Goal: Information Seeking & Learning: Learn about a topic

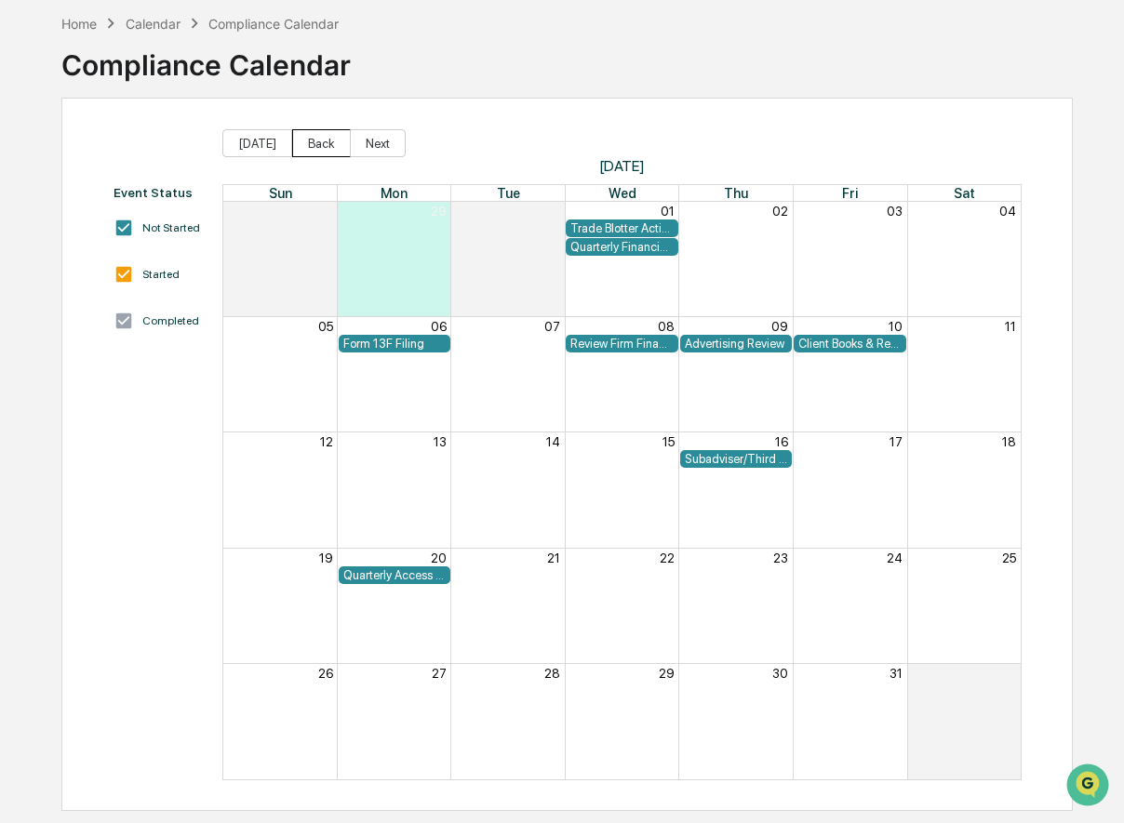
click at [309, 140] on button "Back" at bounding box center [321, 143] width 59 height 28
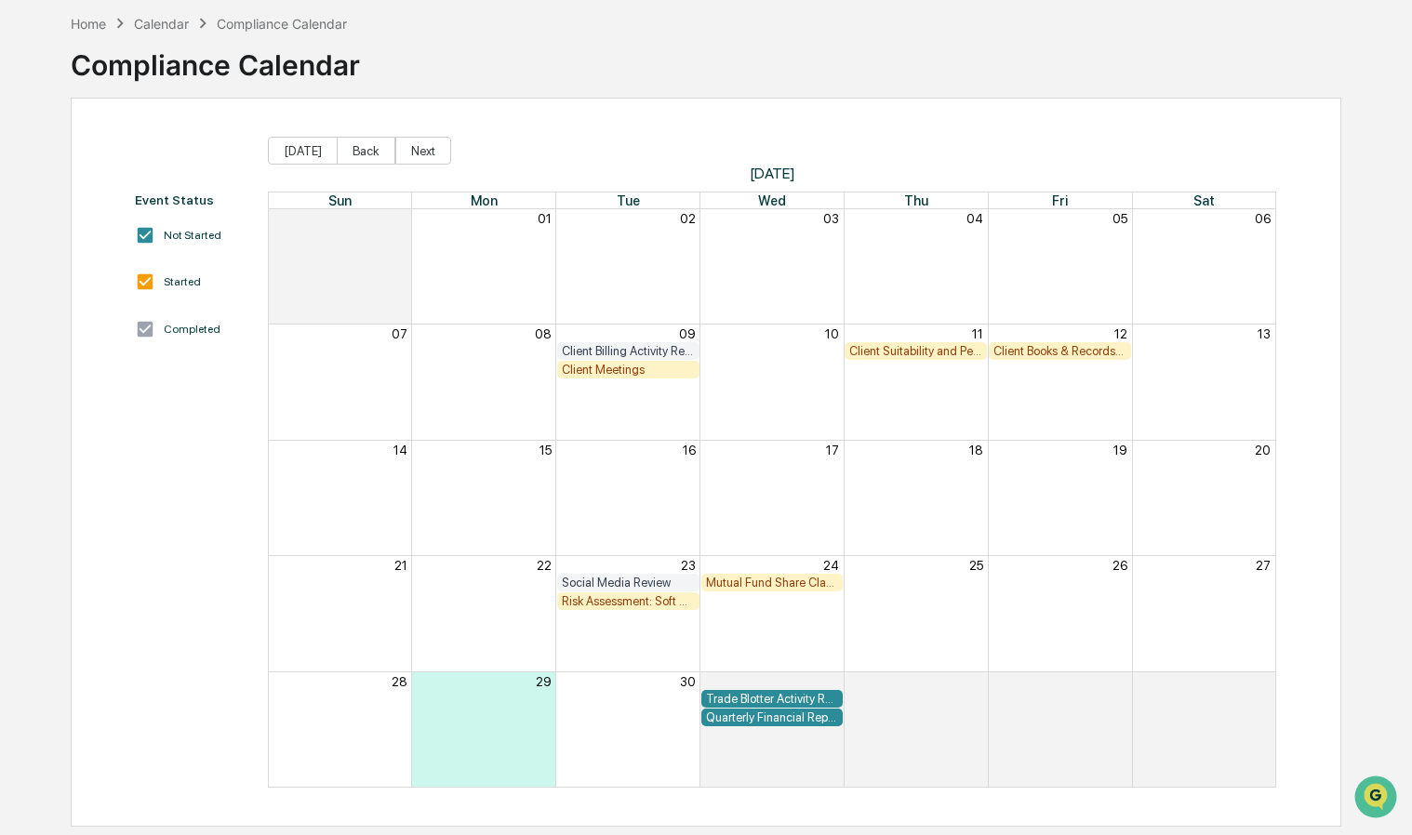
click at [613, 373] on div "Client Meetings" at bounding box center [628, 370] width 133 height 14
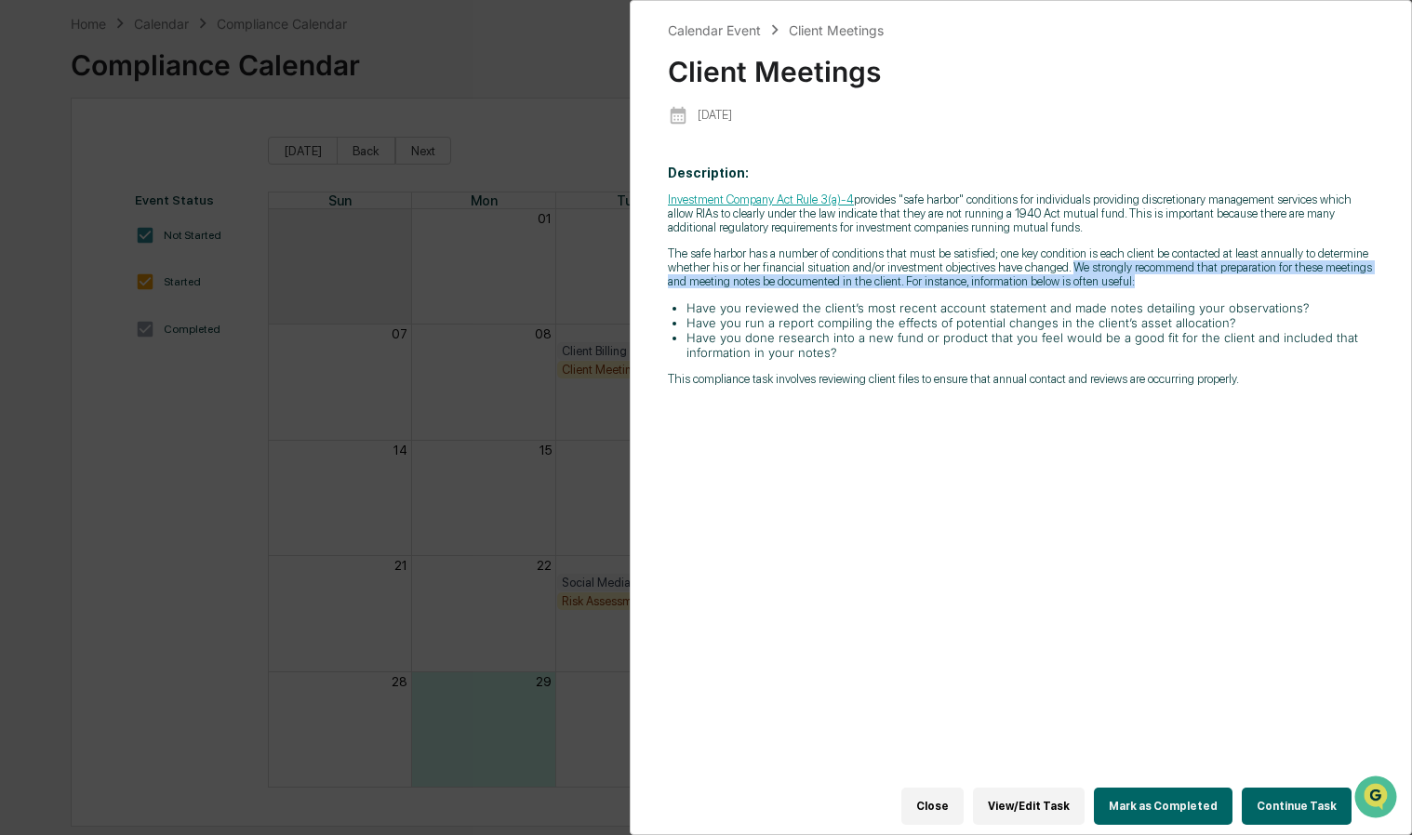
drag, startPoint x: 1068, startPoint y: 273, endPoint x: 1148, endPoint y: 290, distance: 81.7
click at [1123, 288] on p "The safe harbor has a number of conditions that must be satisfied; one key cond…" at bounding box center [1021, 267] width 706 height 42
click at [897, 288] on p "The safe harbor has a number of conditions that must be satisfied; one key cond…" at bounding box center [1021, 267] width 706 height 42
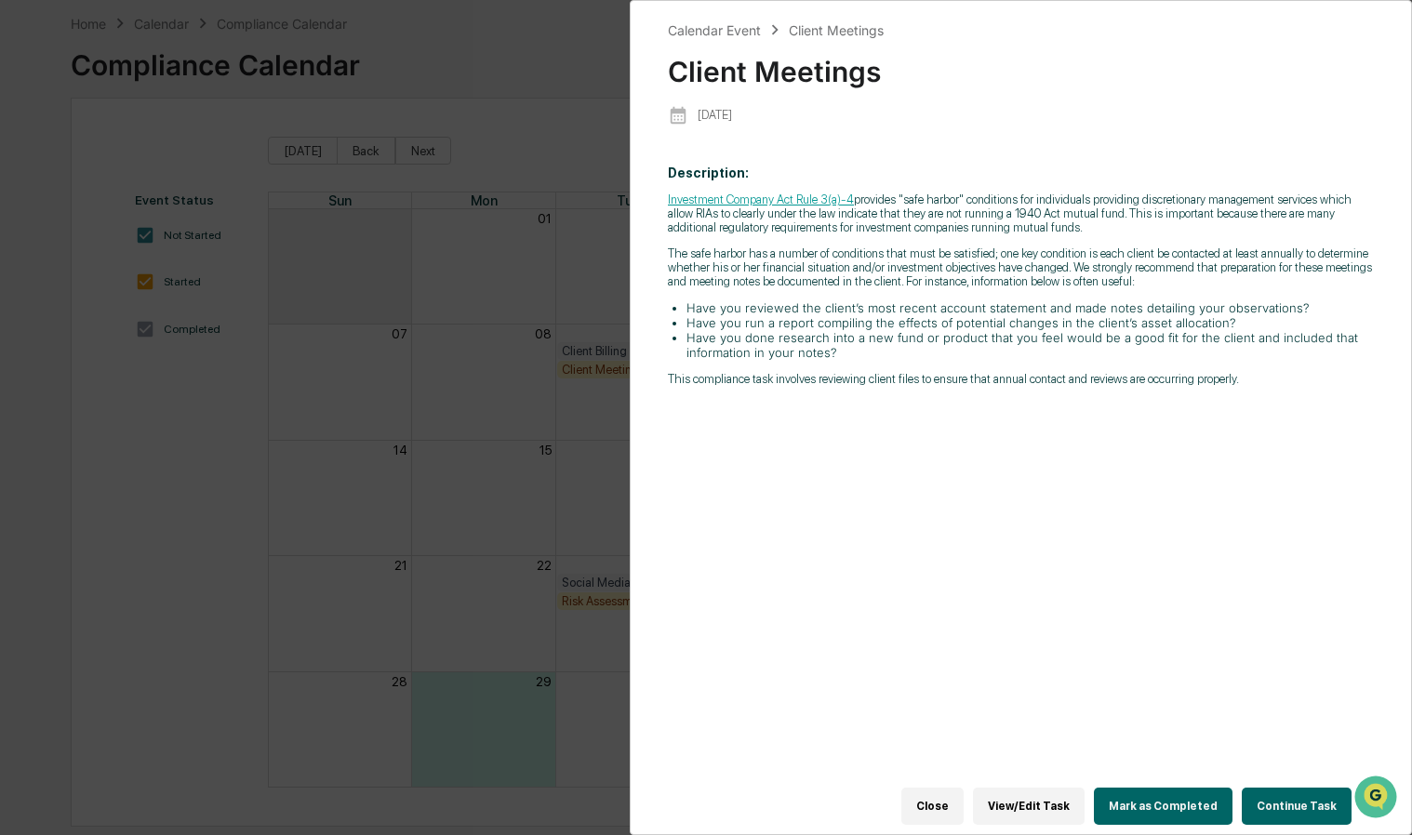
click at [575, 259] on div "Calendar Event Client Meetings Client Meetings [DATE] Description: Investment C…" at bounding box center [706, 417] width 1412 height 835
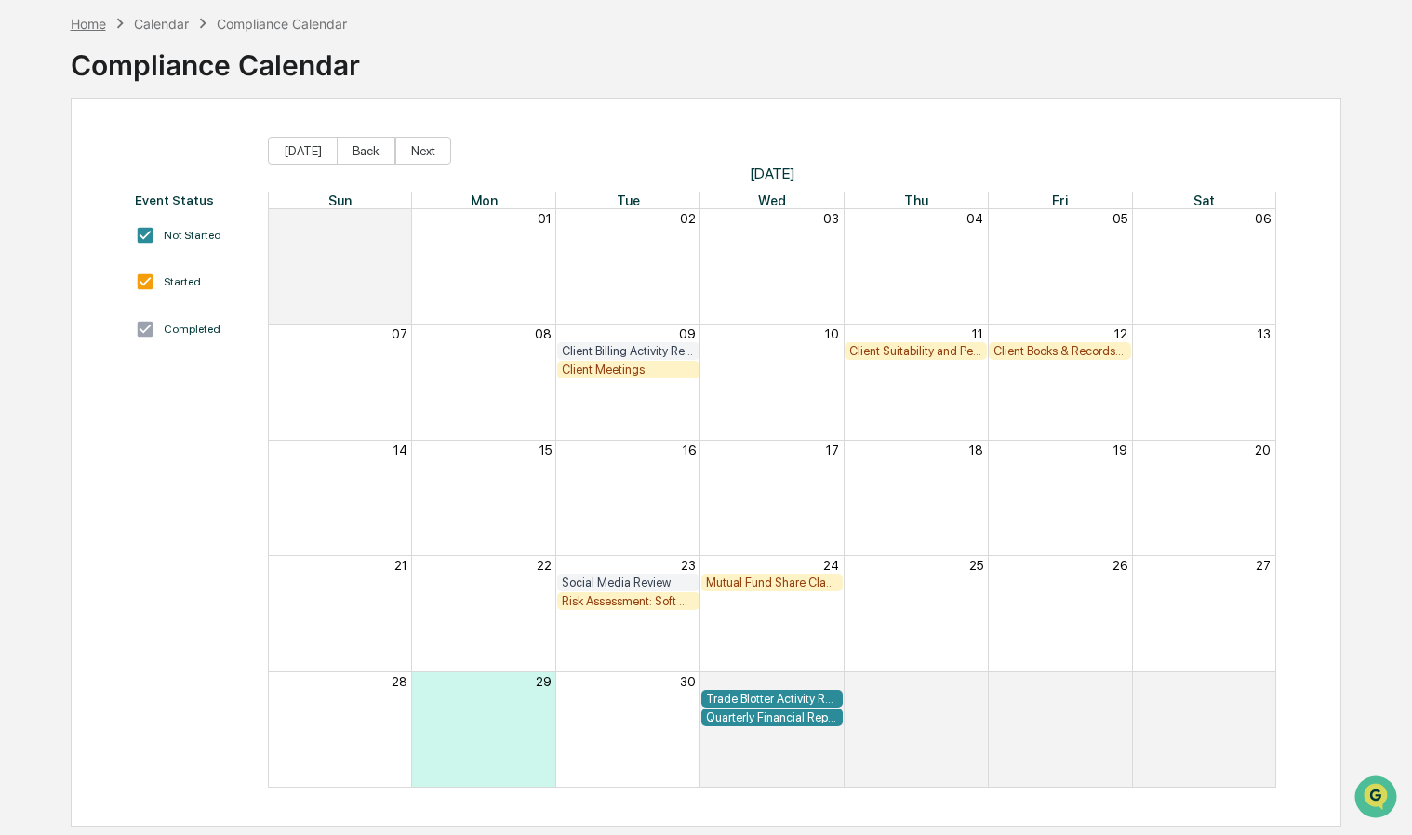
click at [90, 25] on div "Home" at bounding box center [88, 24] width 35 height 16
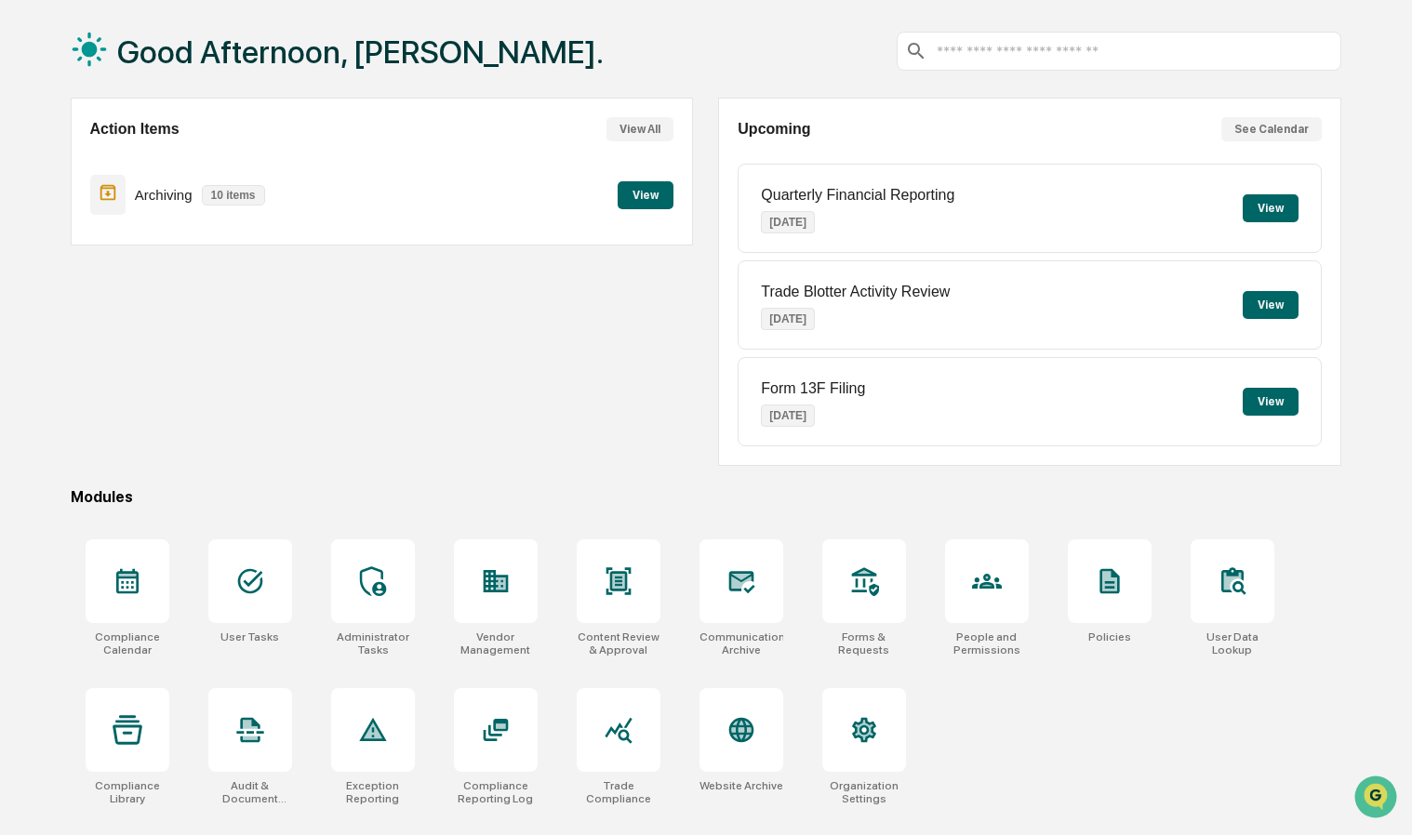
scroll to position [87, 0]
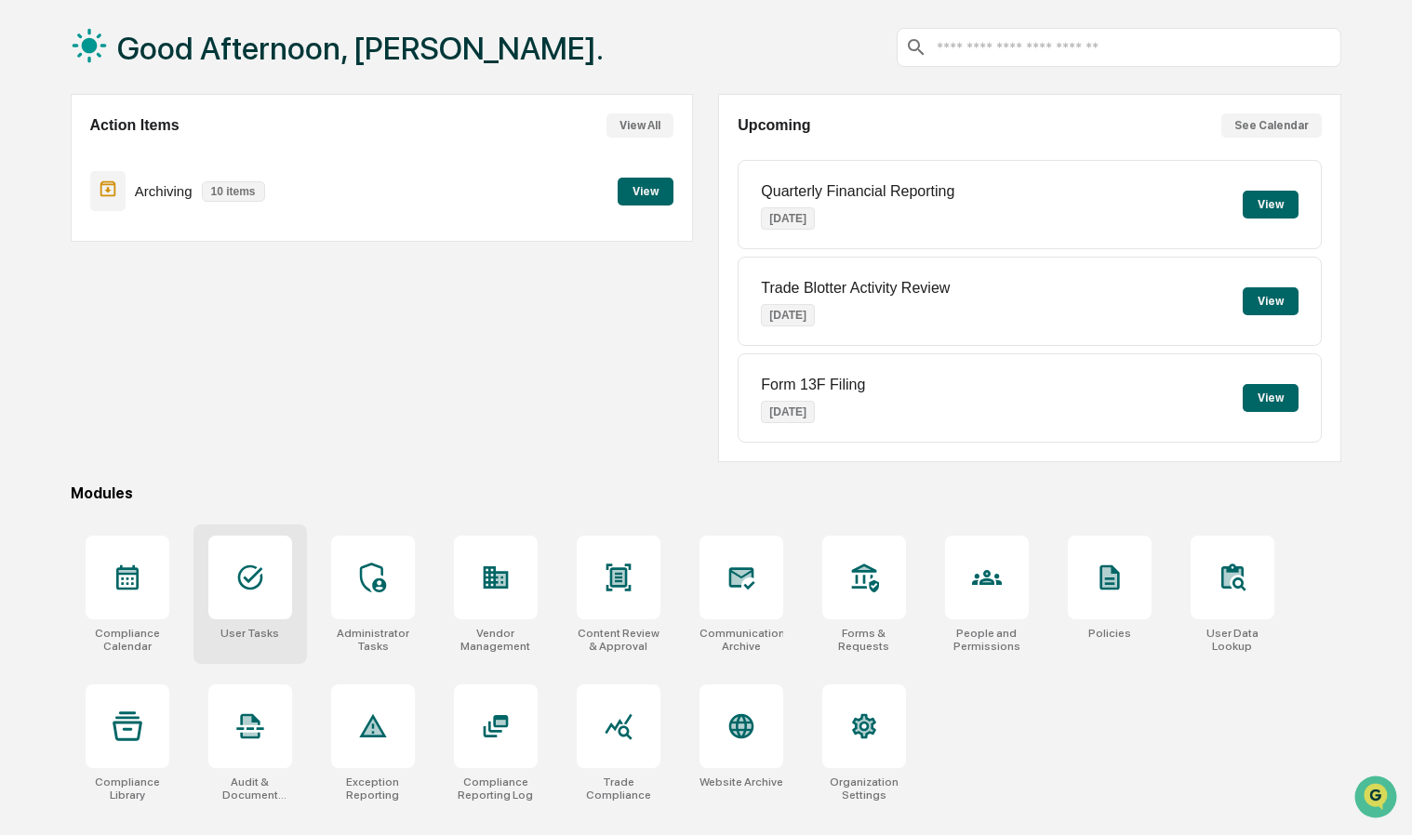
click at [255, 592] on div at bounding box center [250, 578] width 84 height 84
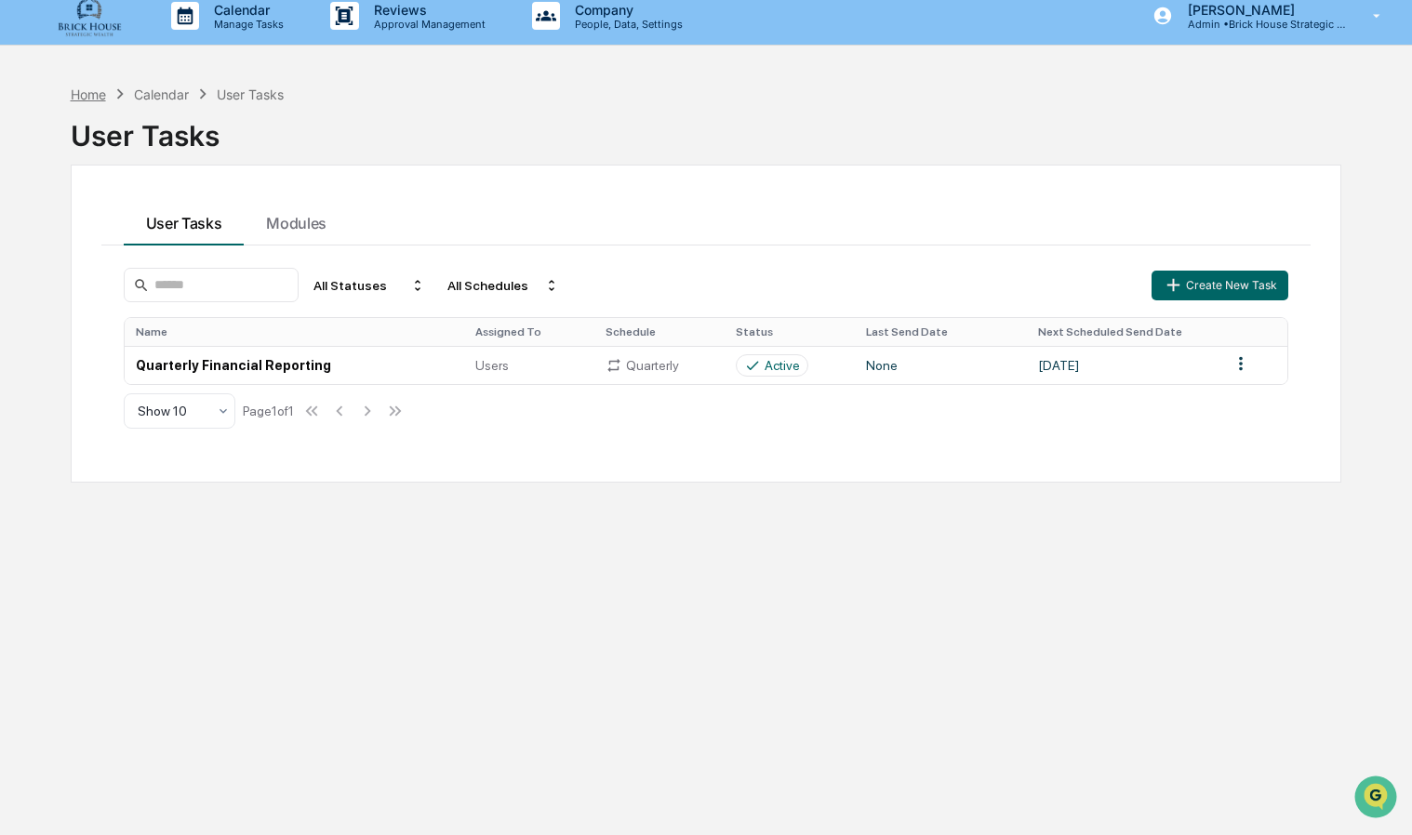
click at [91, 91] on div "Home" at bounding box center [88, 94] width 35 height 16
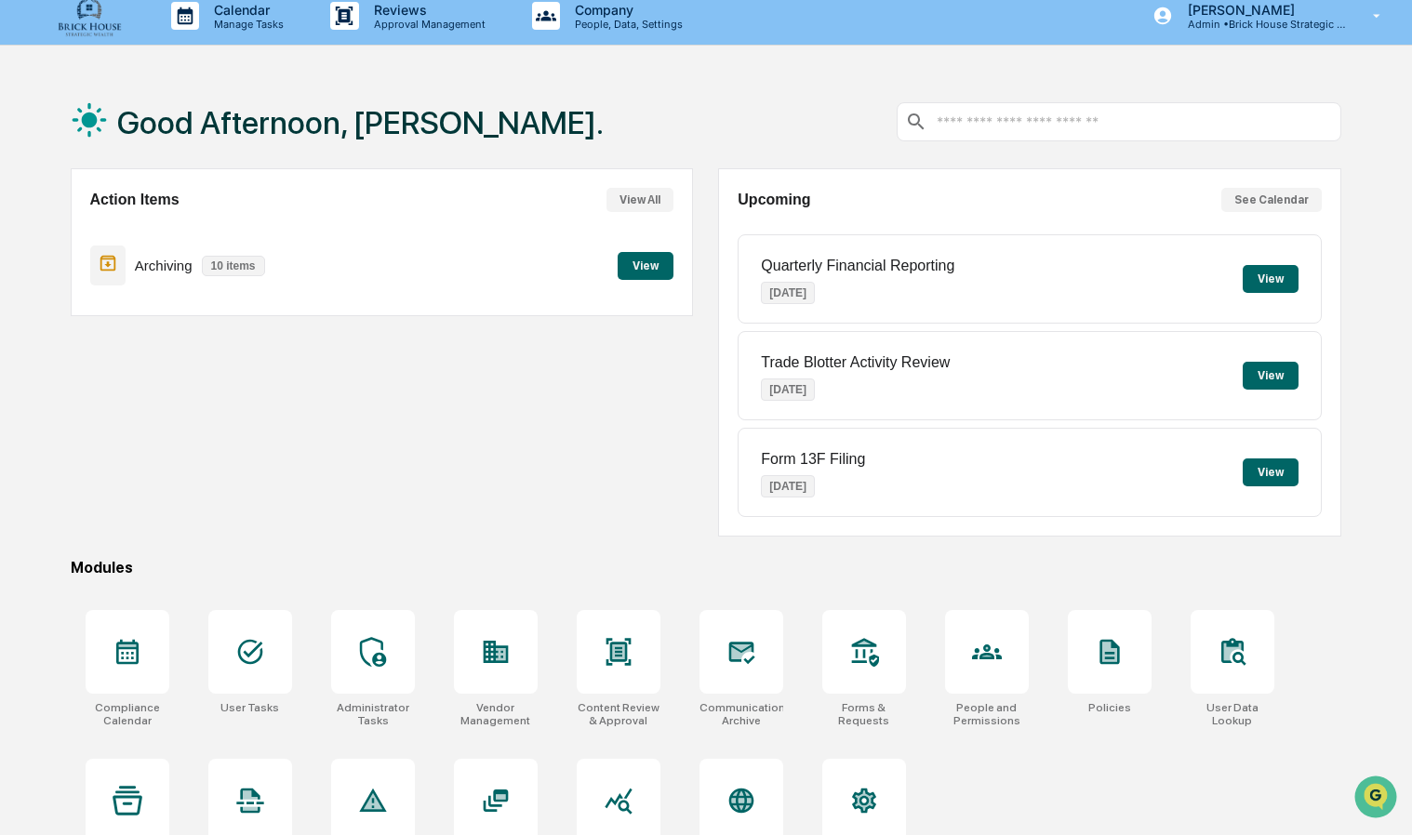
scroll to position [87, 0]
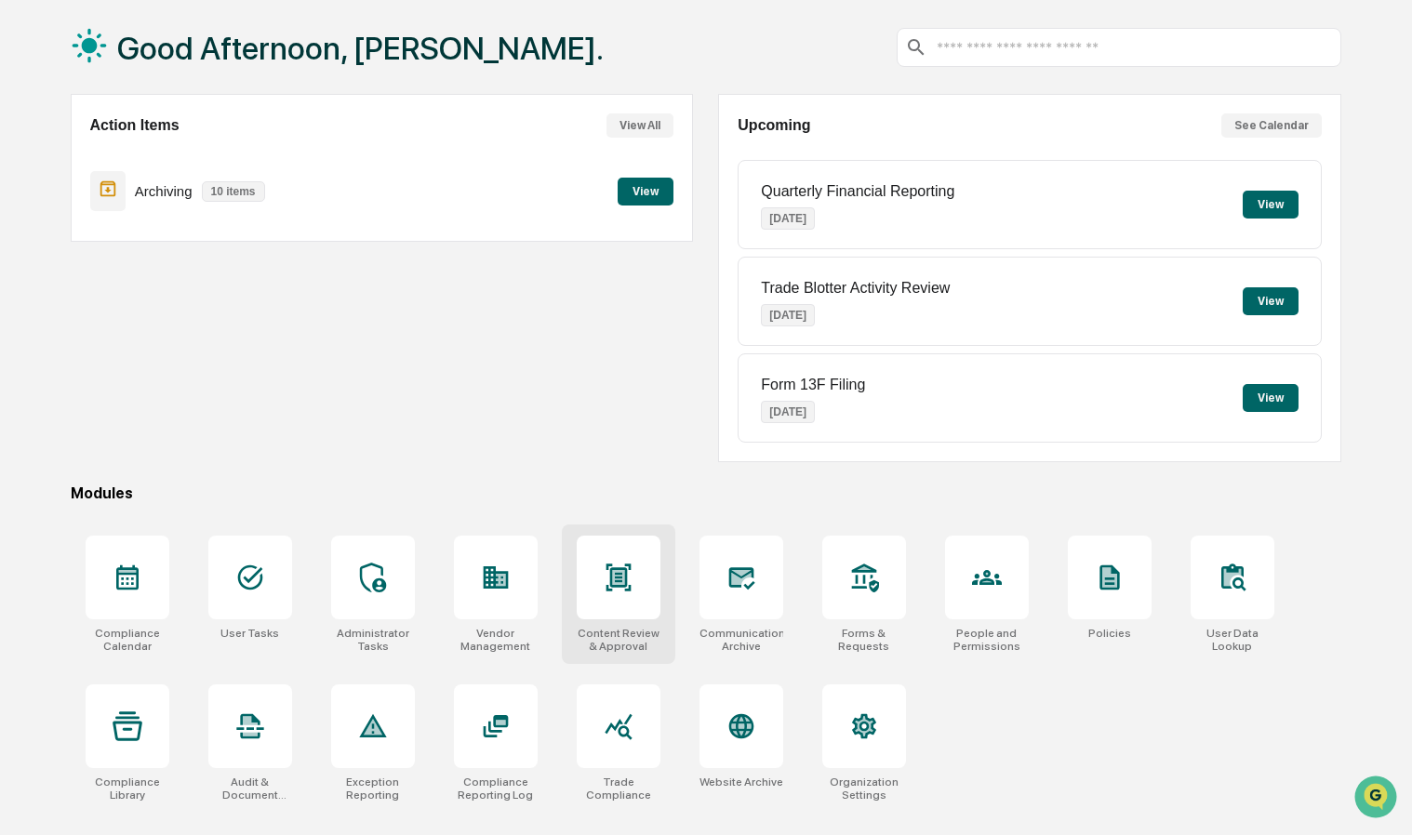
click at [635, 578] on div at bounding box center [619, 578] width 84 height 84
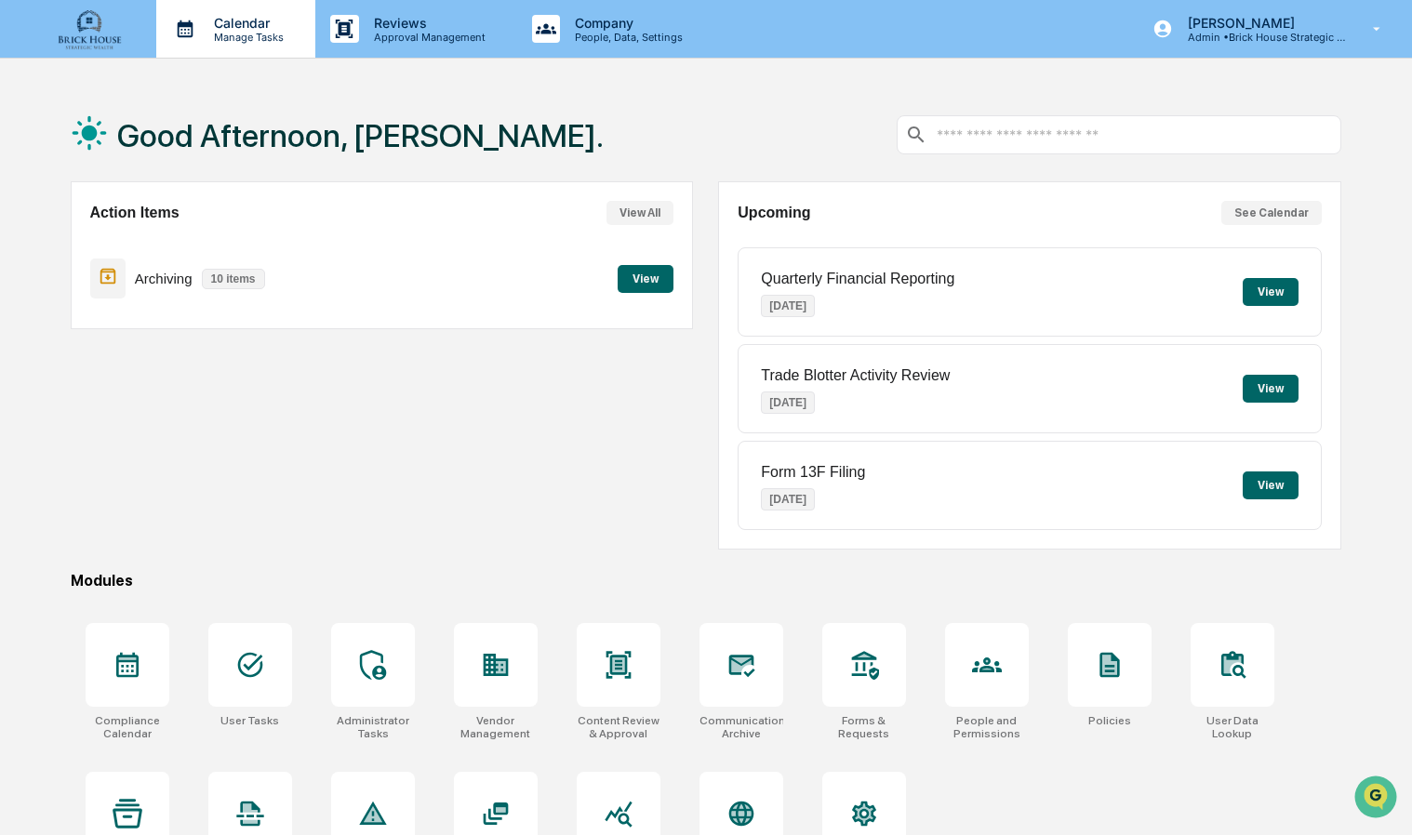
click at [277, 22] on p "Calendar" at bounding box center [246, 23] width 94 height 16
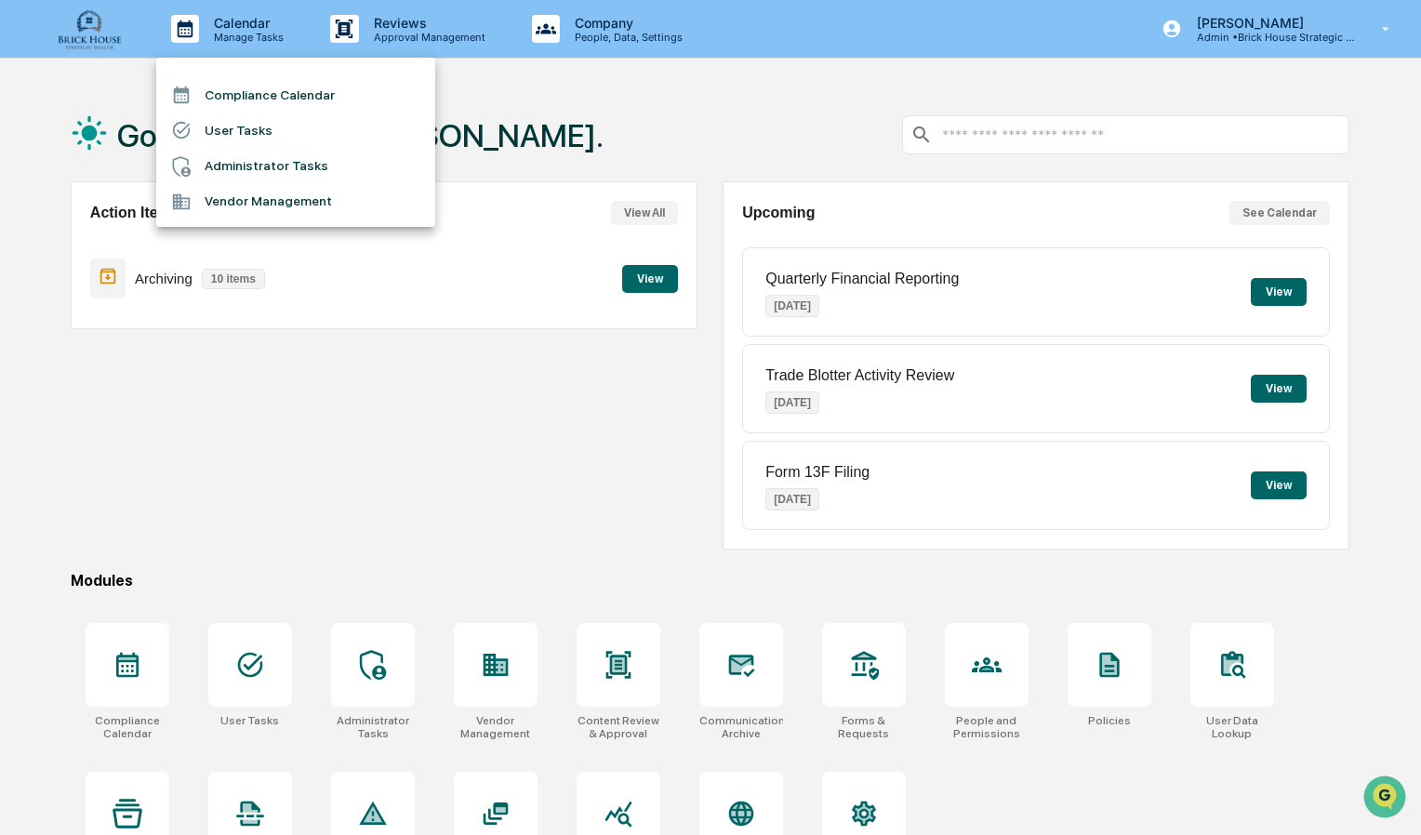
click at [286, 91] on li "Compliance Calendar" at bounding box center [295, 94] width 279 height 35
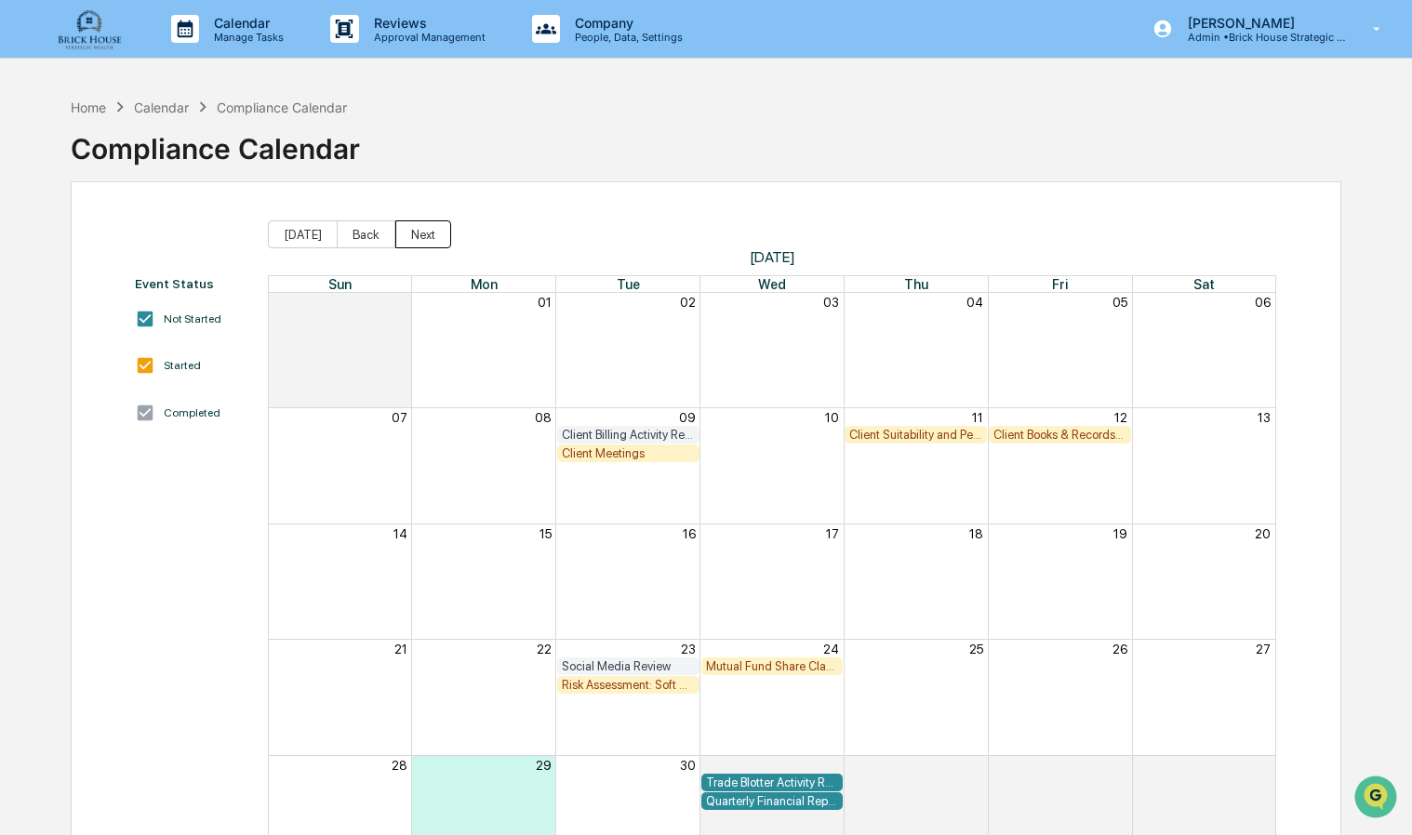
click at [407, 238] on button "Next" at bounding box center [423, 234] width 56 height 28
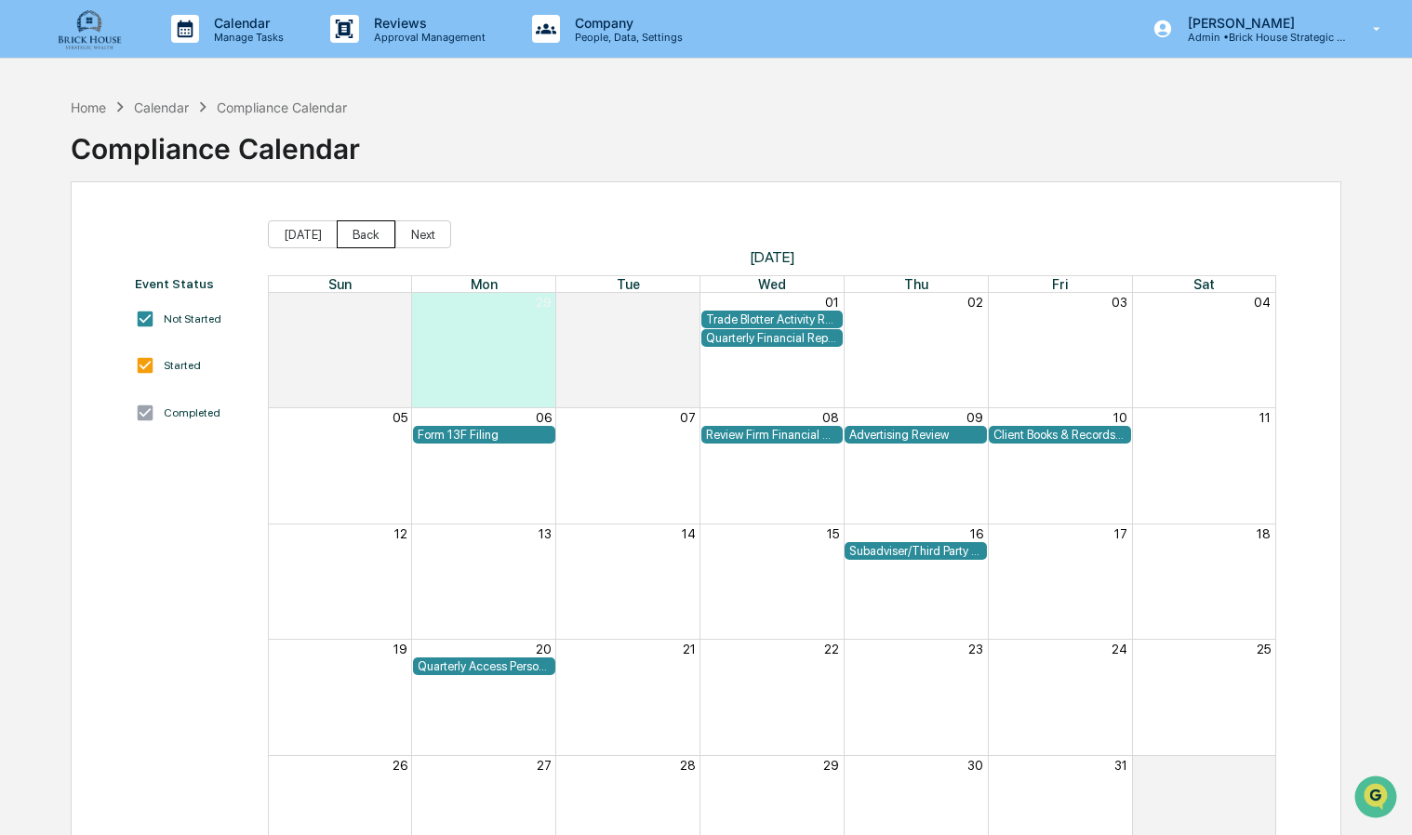
click at [360, 239] on button "Back" at bounding box center [366, 234] width 59 height 28
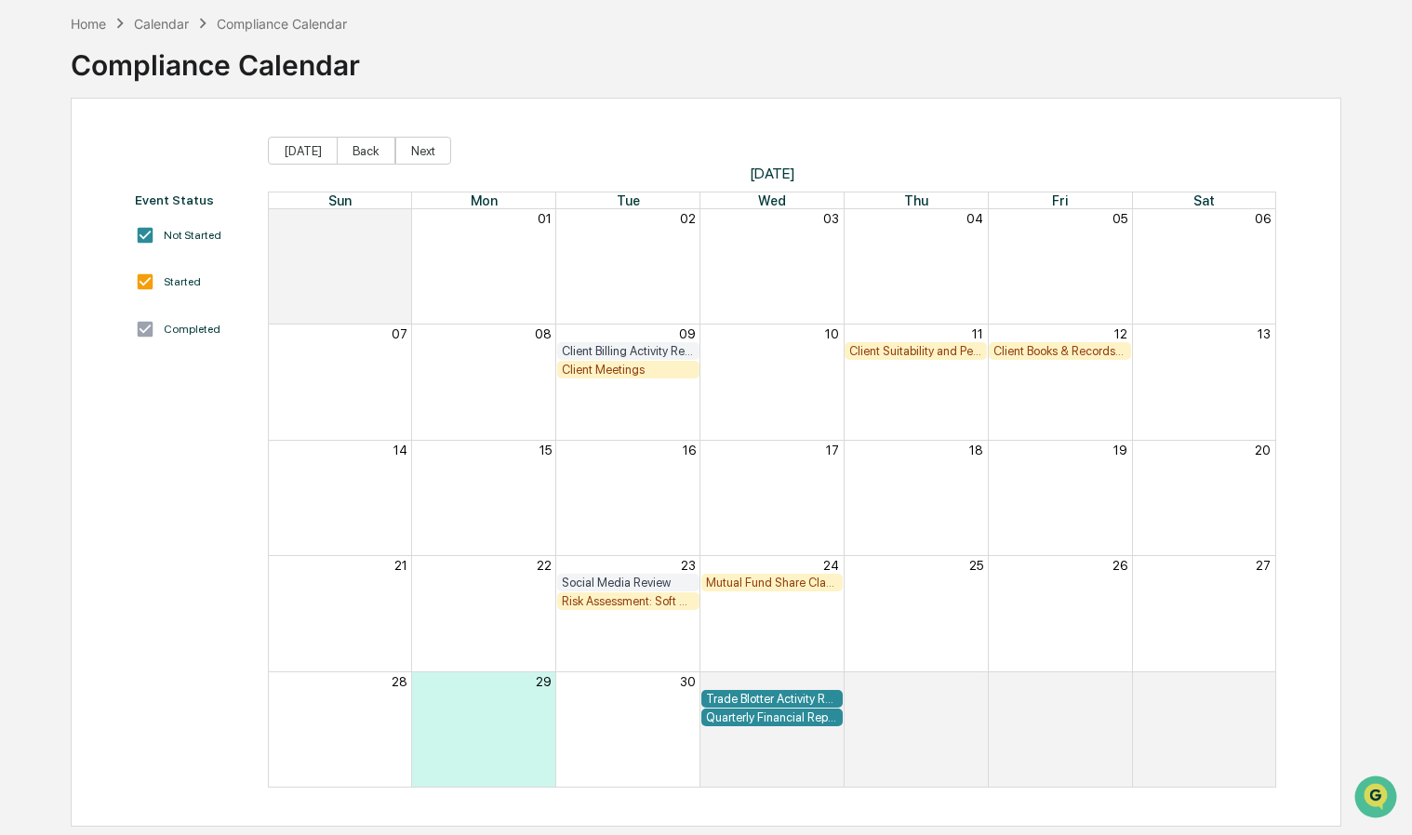
scroll to position [87, 0]
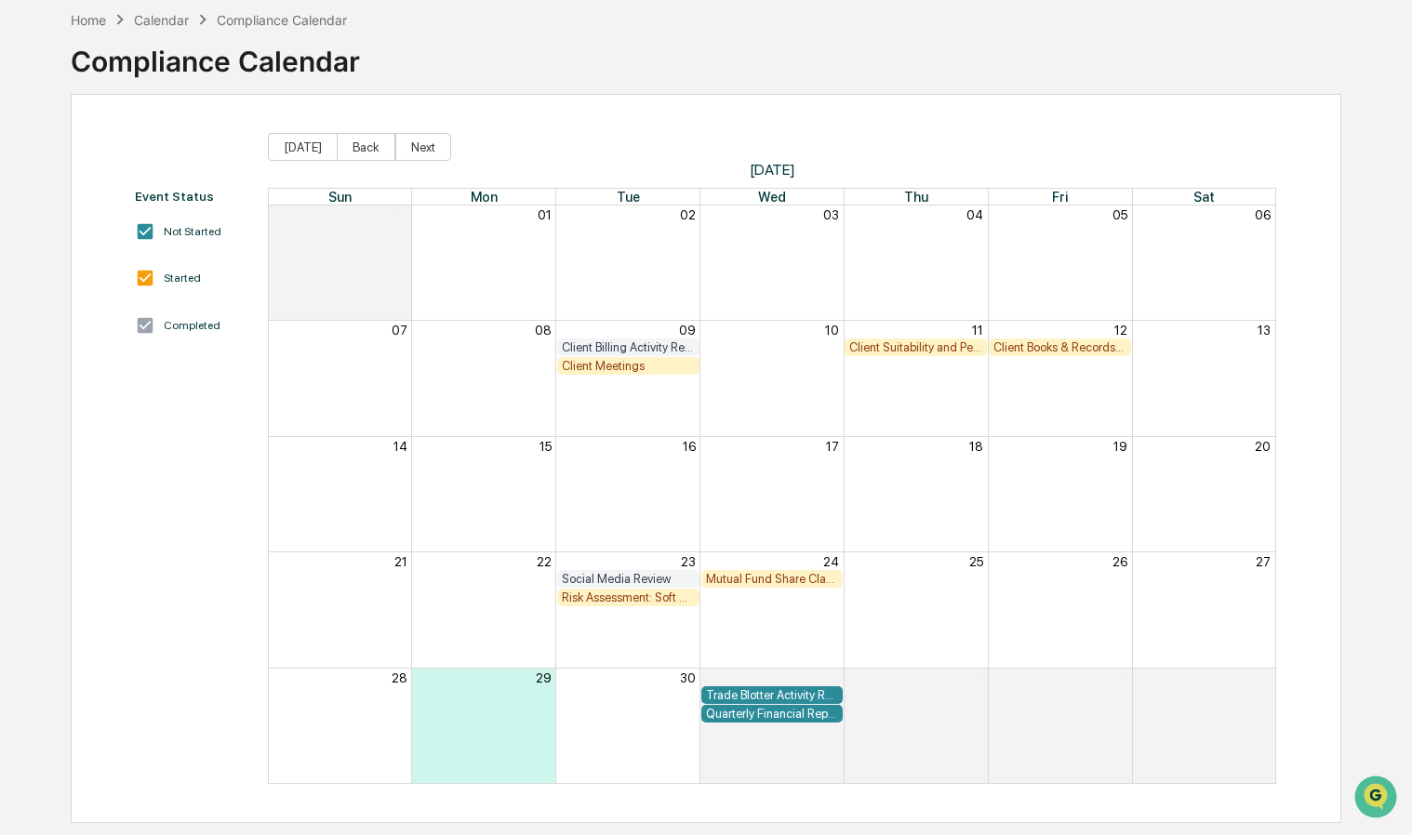
drag, startPoint x: 796, startPoint y: 442, endPoint x: 631, endPoint y: 353, distance: 187.7
click at [631, 353] on div "Sun Mon Tue Wed Thu Fri Sat 31 01 02 03 04 05 06 07 08 09 10 11 12 13 Client Bi…" at bounding box center [772, 486] width 1009 height 596
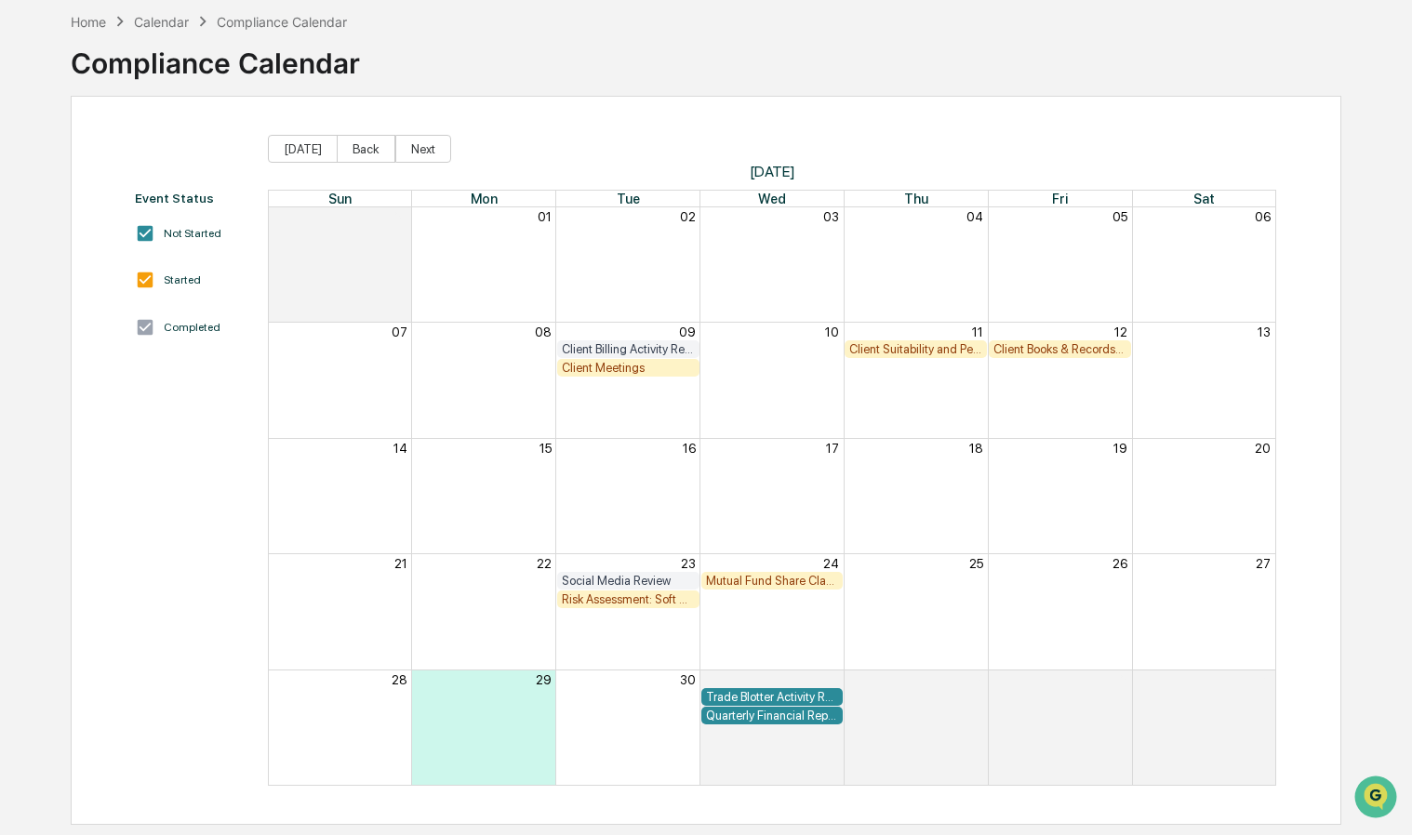
scroll to position [86, 0]
click at [605, 346] on div "Client Billing Activity Review" at bounding box center [628, 349] width 133 height 14
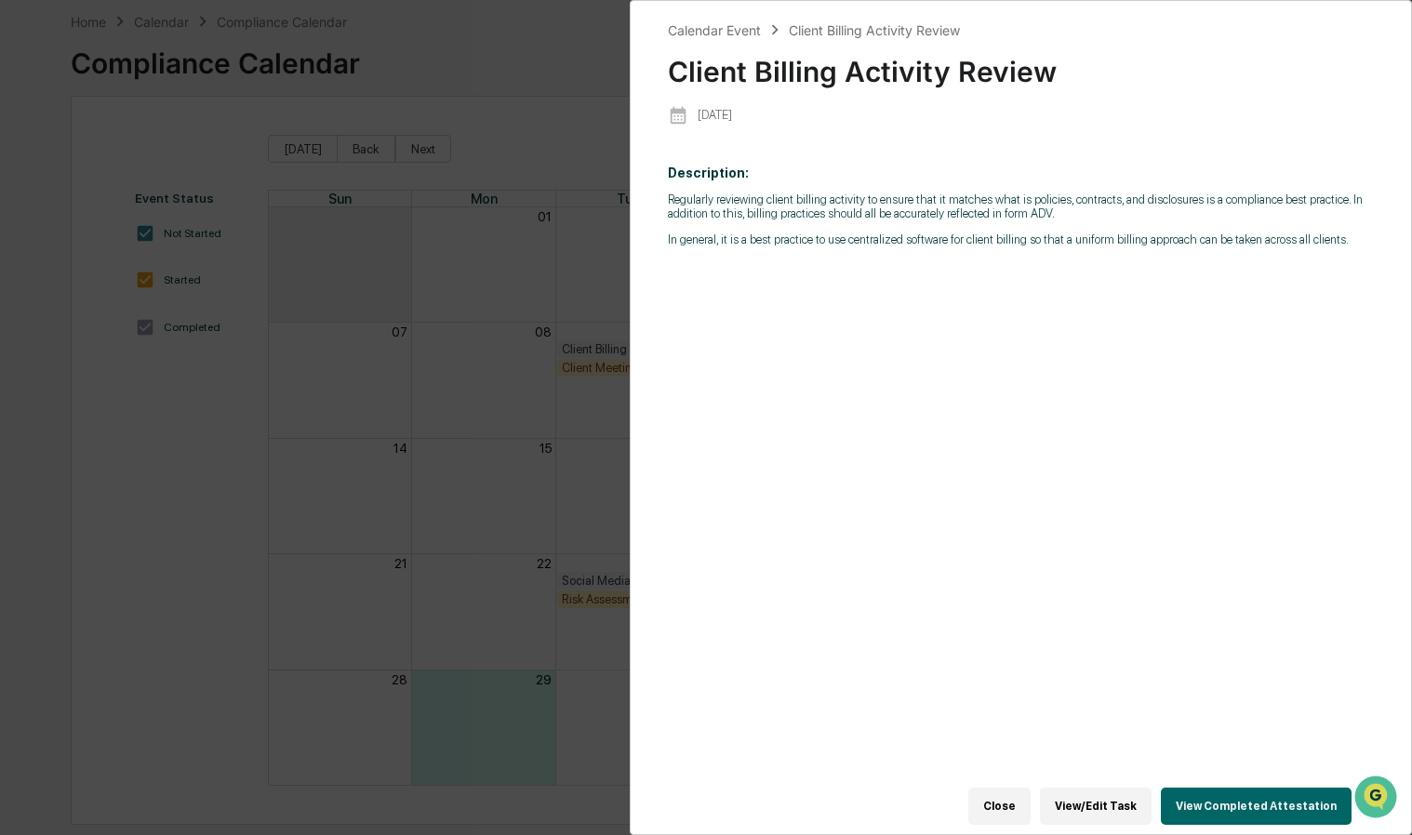
click at [568, 449] on div "Calendar Event Client Billing Activity Review Client Billing Activity Review 20…" at bounding box center [706, 417] width 1412 height 835
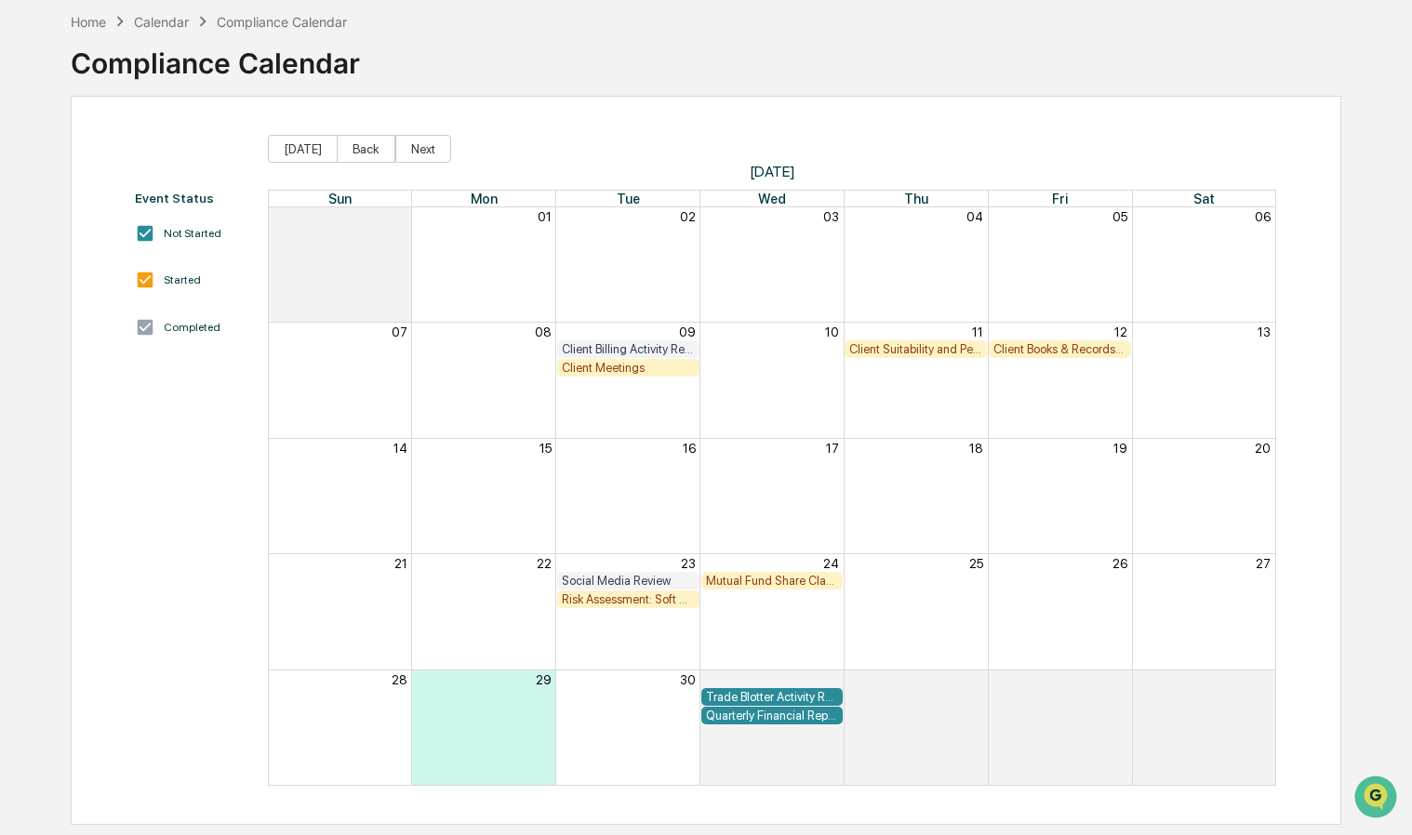
click at [898, 350] on div "Client Suitability and Performance Review" at bounding box center [915, 349] width 133 height 14
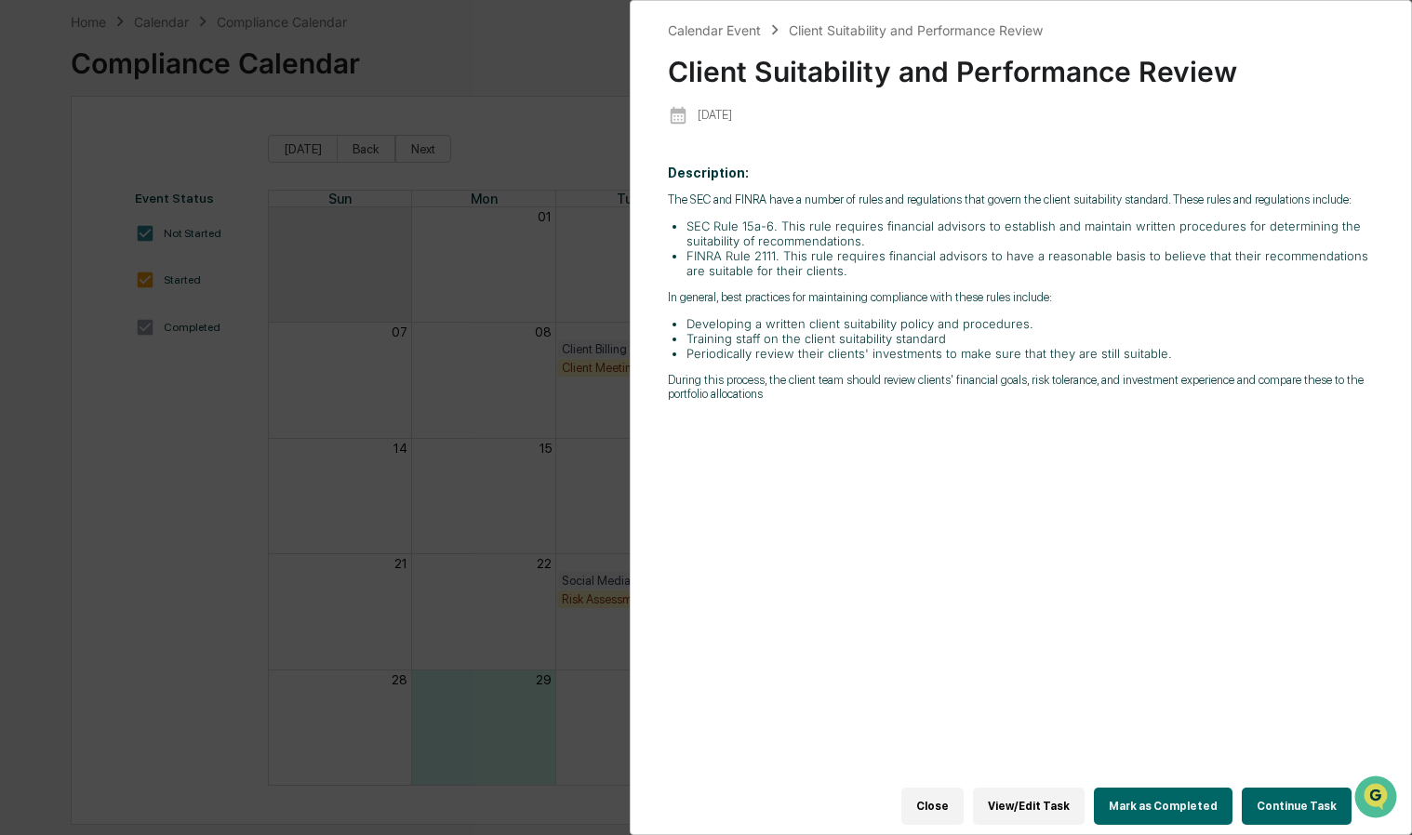
click at [844, 342] on li "Training staff on the client suitability standard" at bounding box center [1029, 338] width 687 height 15
drag, startPoint x: 844, startPoint y: 342, endPoint x: 1029, endPoint y: 337, distance: 185.2
click at [1029, 337] on li "Training staff on the client suitability standard" at bounding box center [1029, 338] width 687 height 15
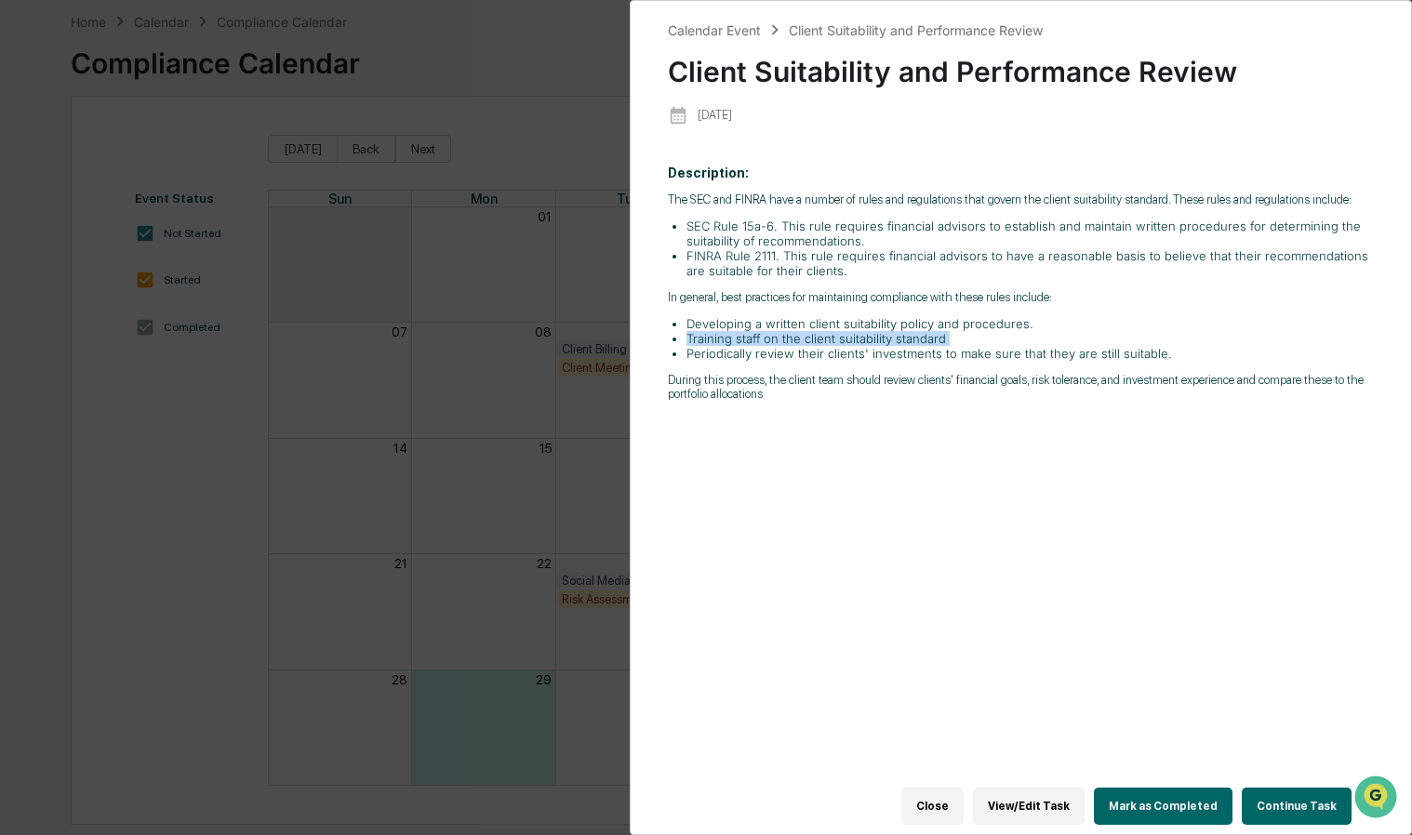
click at [1053, 340] on li "Training staff on the client suitability standard" at bounding box center [1029, 338] width 687 height 15
click at [491, 331] on div "Calendar Event Client Suitability and Performance Review Client Suitability and…" at bounding box center [706, 417] width 1412 height 835
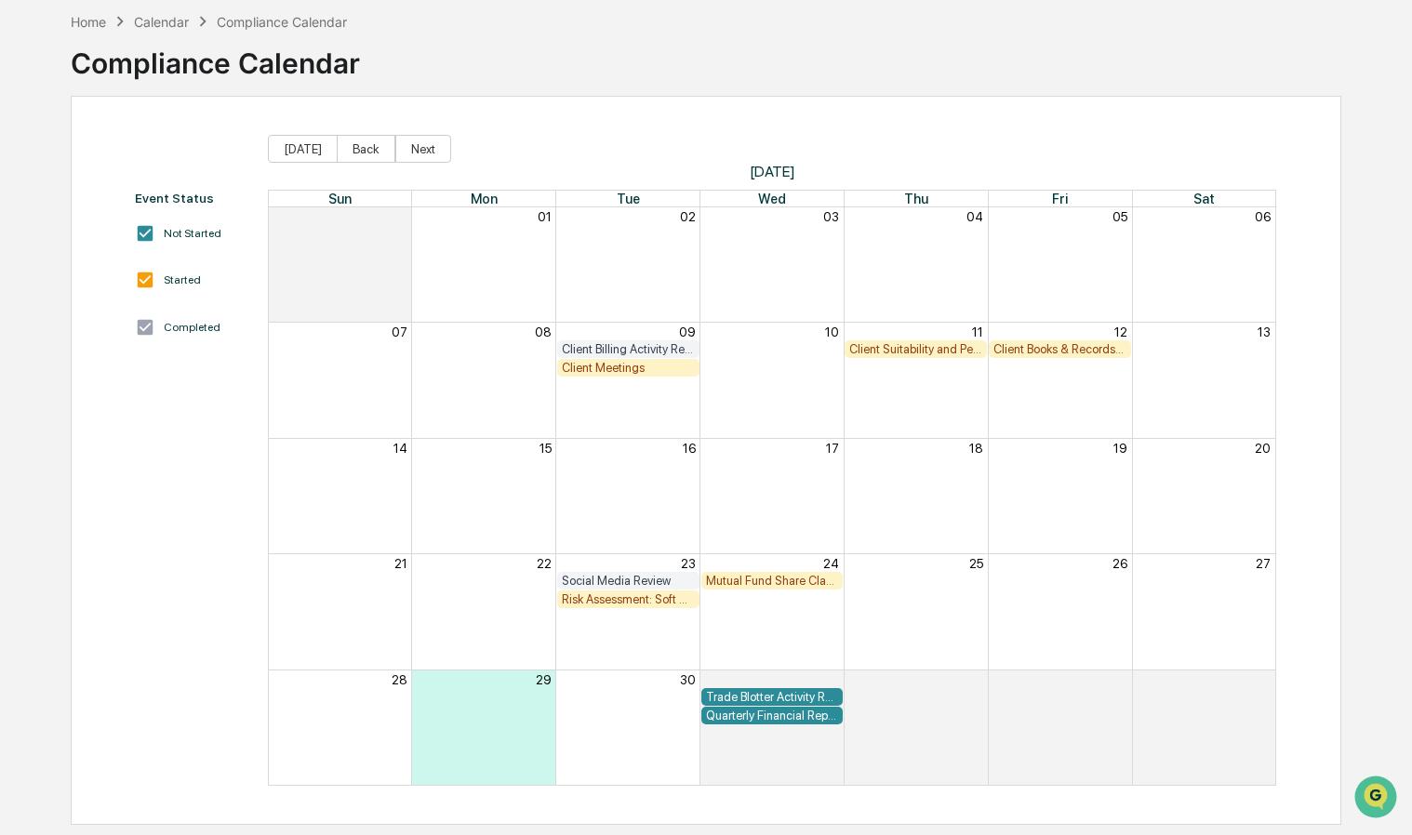
click at [1055, 352] on div "Client Books & Records Review" at bounding box center [1059, 349] width 133 height 14
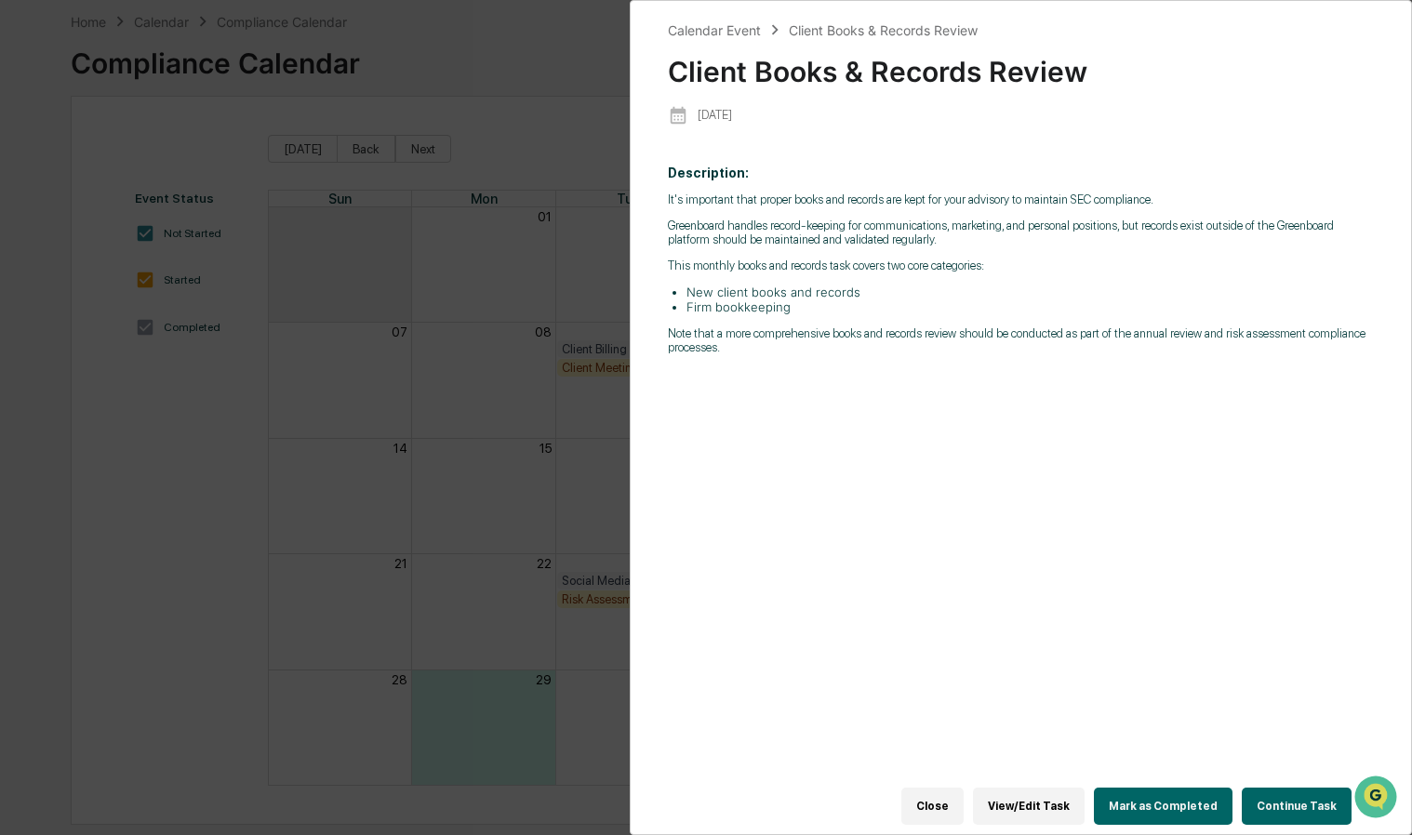
click at [482, 474] on div "Calendar Event Client Books & Records Review Client Books & Records Review 2025…" at bounding box center [706, 417] width 1412 height 835
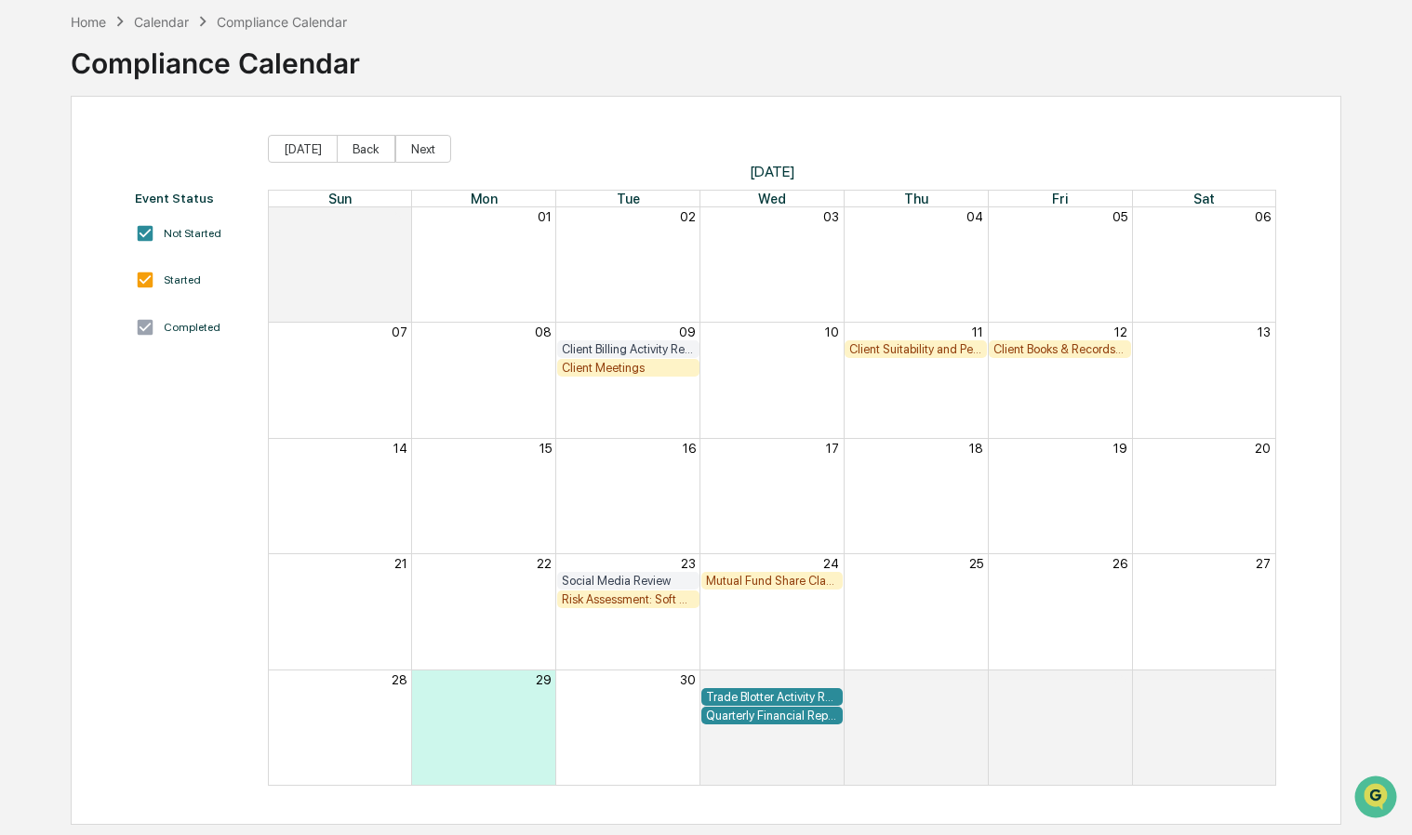
click at [626, 577] on div "Social Media Review" at bounding box center [628, 581] width 133 height 14
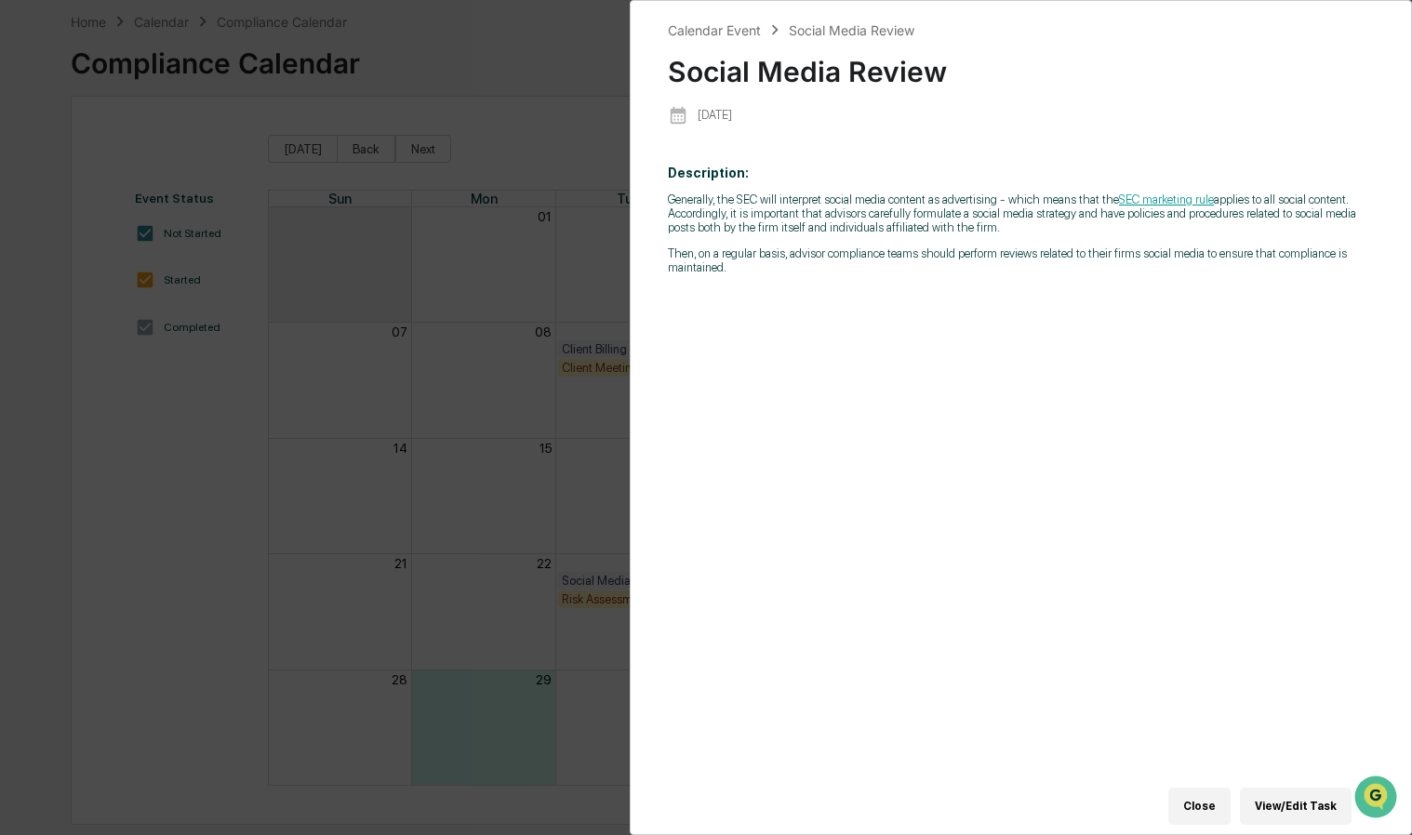
click at [506, 442] on div "Calendar Event Social Media Review Social Media Review 2025-09-23 Description: …" at bounding box center [706, 417] width 1412 height 835
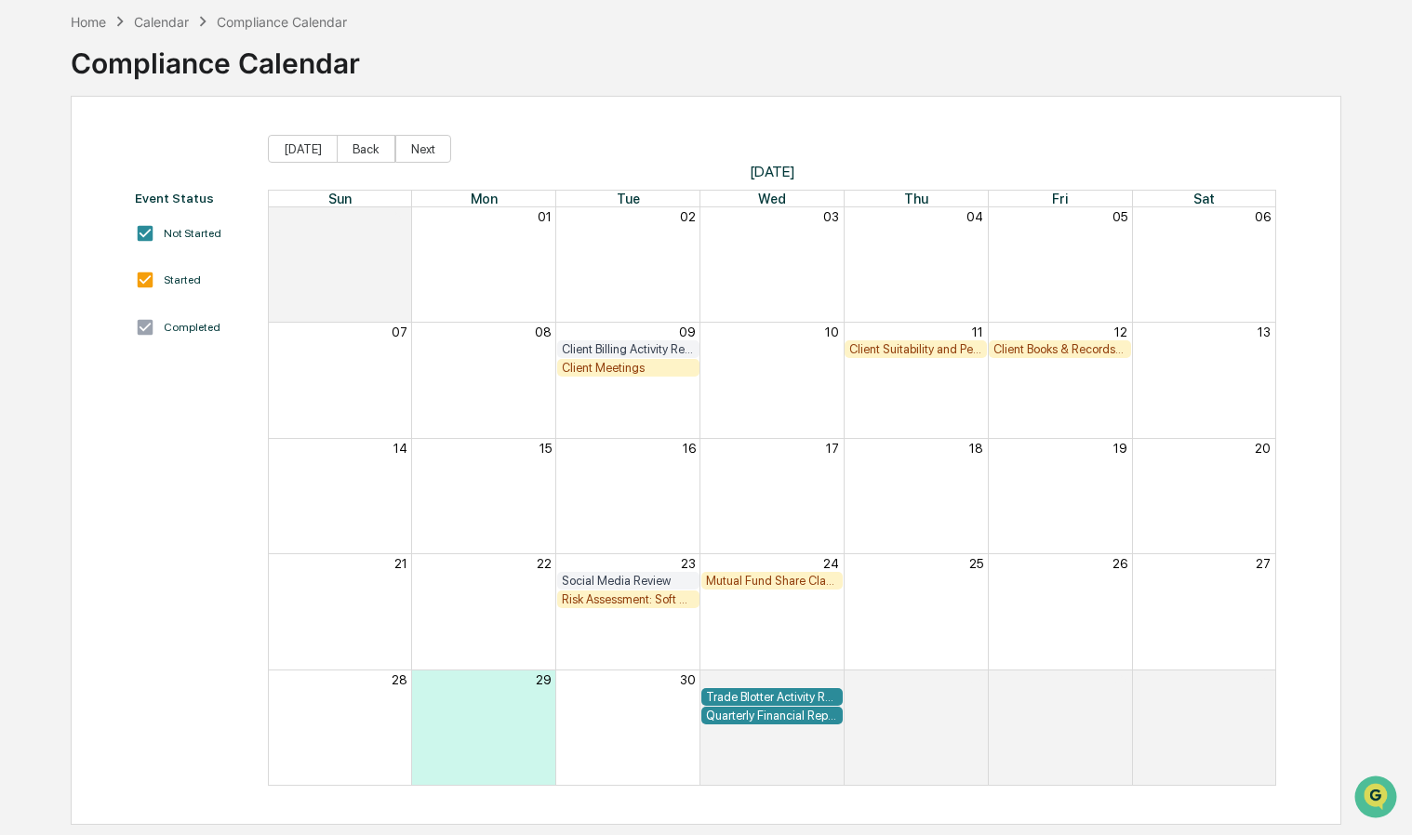
click at [624, 600] on div "Risk Assessment: Soft Dollar Kickbacks" at bounding box center [628, 599] width 133 height 14
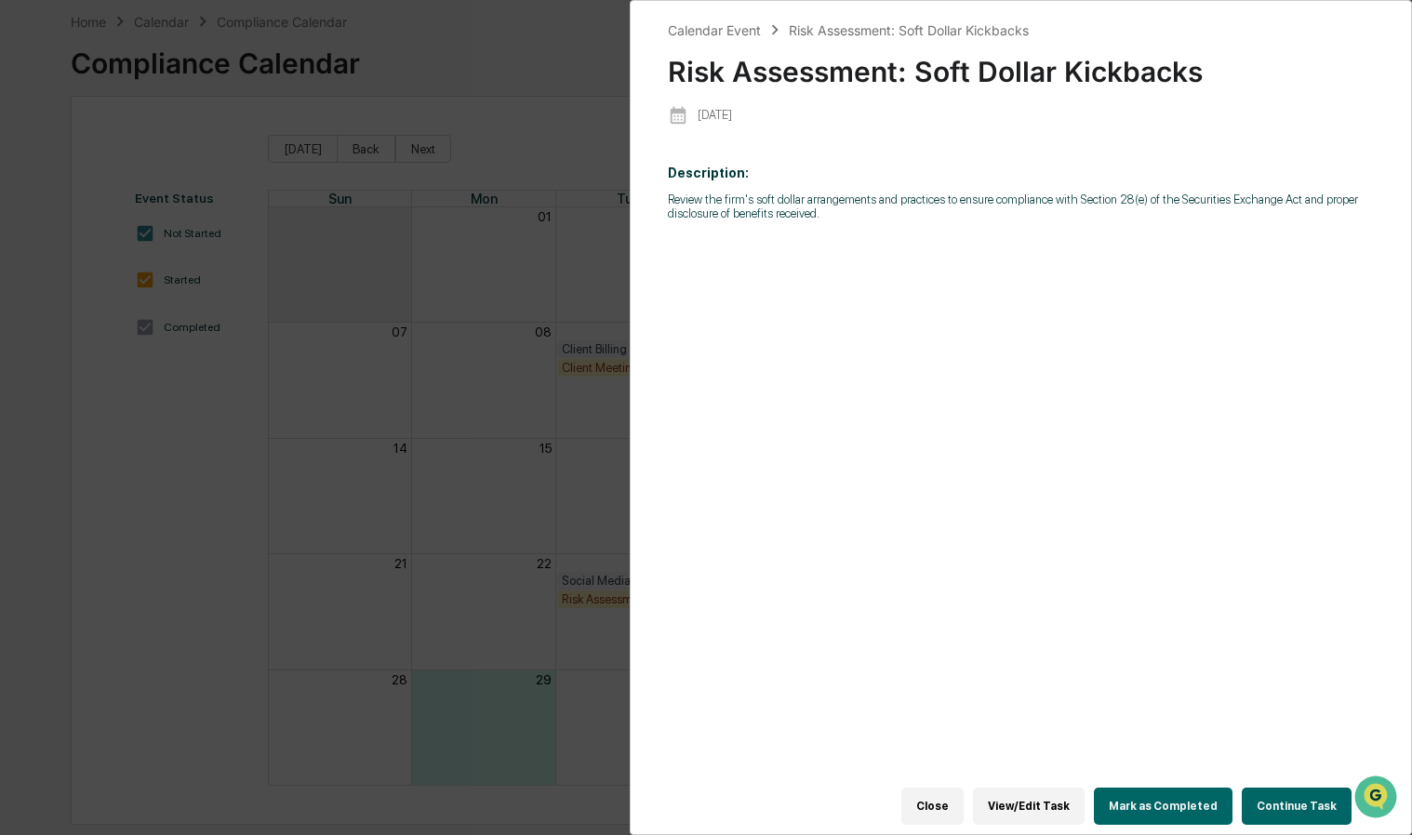
click at [533, 512] on div "Calendar Event Risk Assessment: Soft Dollar Kickbacks Risk Assessment: Soft Dol…" at bounding box center [706, 417] width 1412 height 835
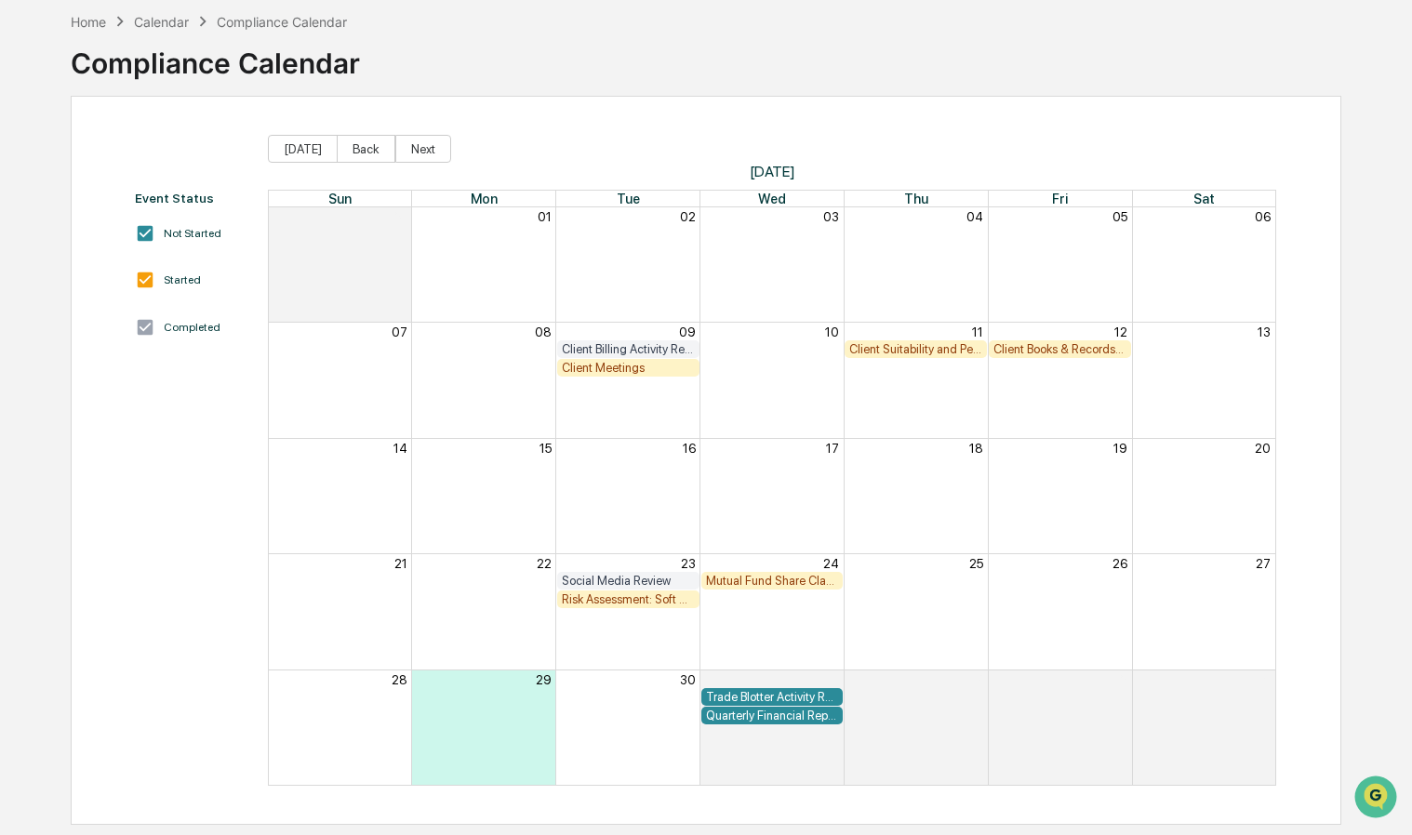
click at [774, 579] on div "Mutual Fund Share Class & Fee Review" at bounding box center [772, 581] width 133 height 14
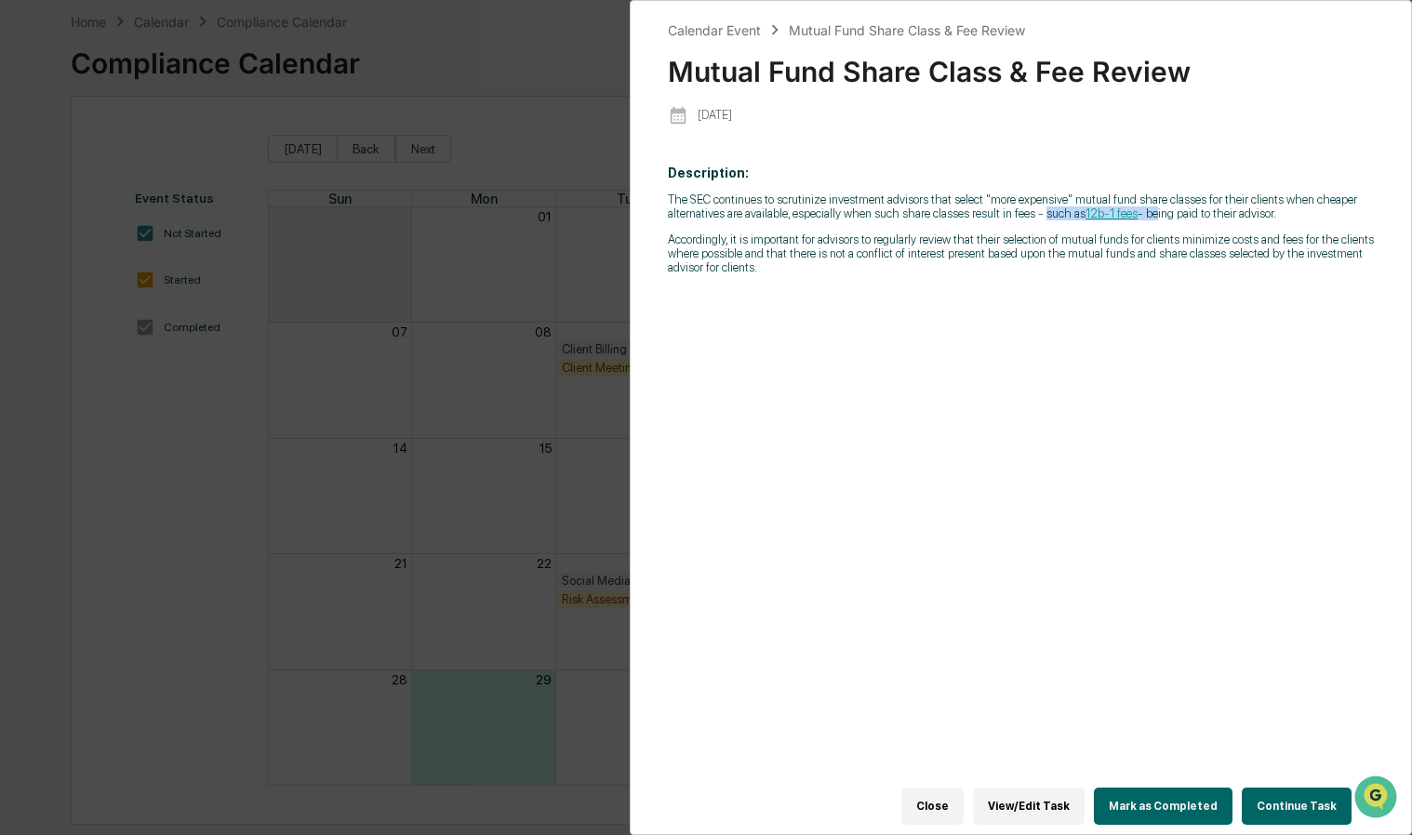
drag, startPoint x: 1039, startPoint y: 215, endPoint x: 1148, endPoint y: 214, distance: 108.8
click at [1148, 214] on p "The SEC continues to scrutinize investment advisors that select "more expensive…" at bounding box center [1021, 207] width 706 height 28
drag, startPoint x: 1148, startPoint y: 214, endPoint x: 1159, endPoint y: 229, distance: 18.6
click at [1159, 229] on div "The SEC continues to scrutinize investment advisors that select "more expensive…" at bounding box center [1021, 234] width 706 height 82
click at [1112, 215] on link "12b-1 fees" at bounding box center [1111, 213] width 52 height 14
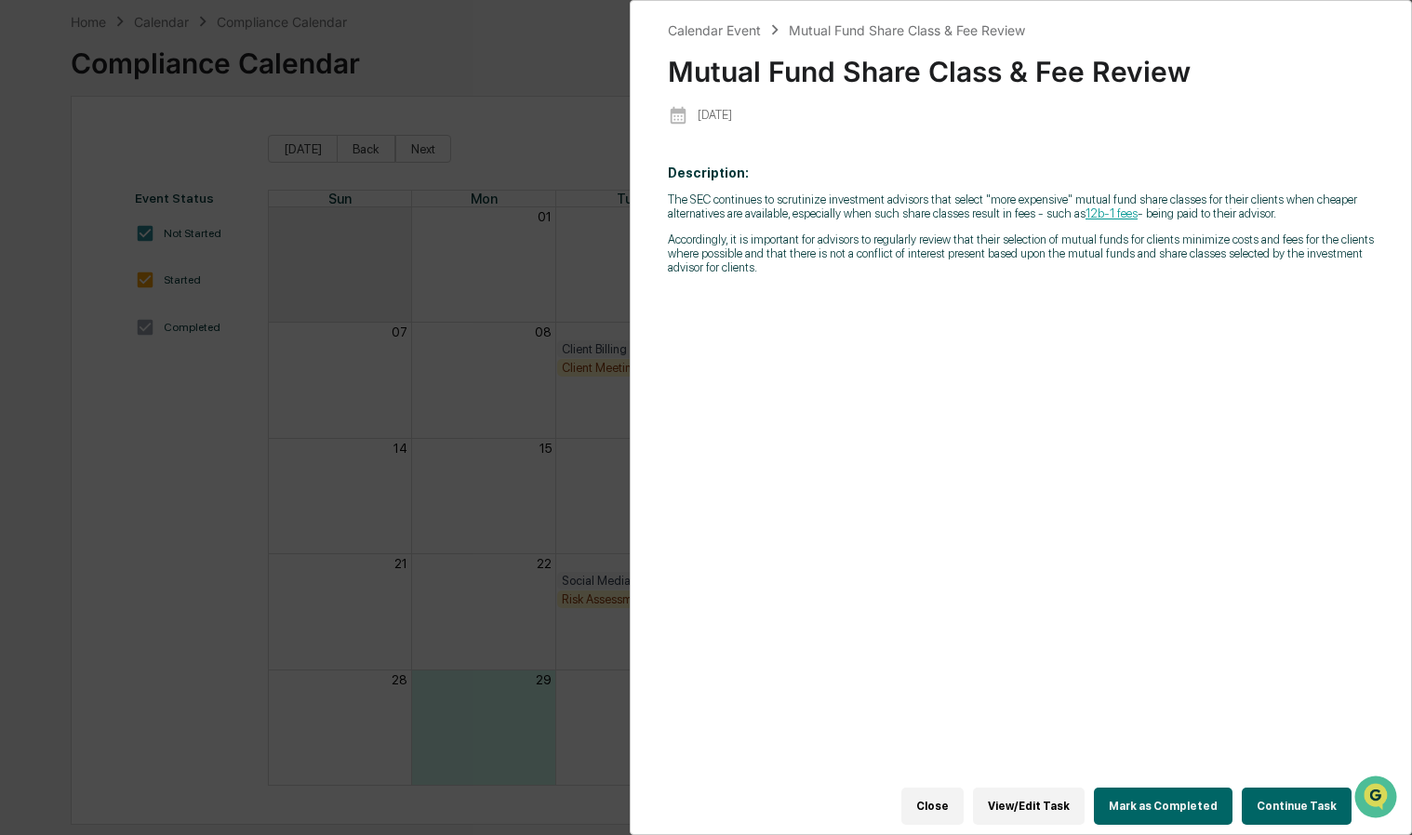
click at [547, 340] on div "Calendar Event Mutual Fund Share Class & Fee Review Mutual Fund Share Class & F…" at bounding box center [706, 417] width 1412 height 835
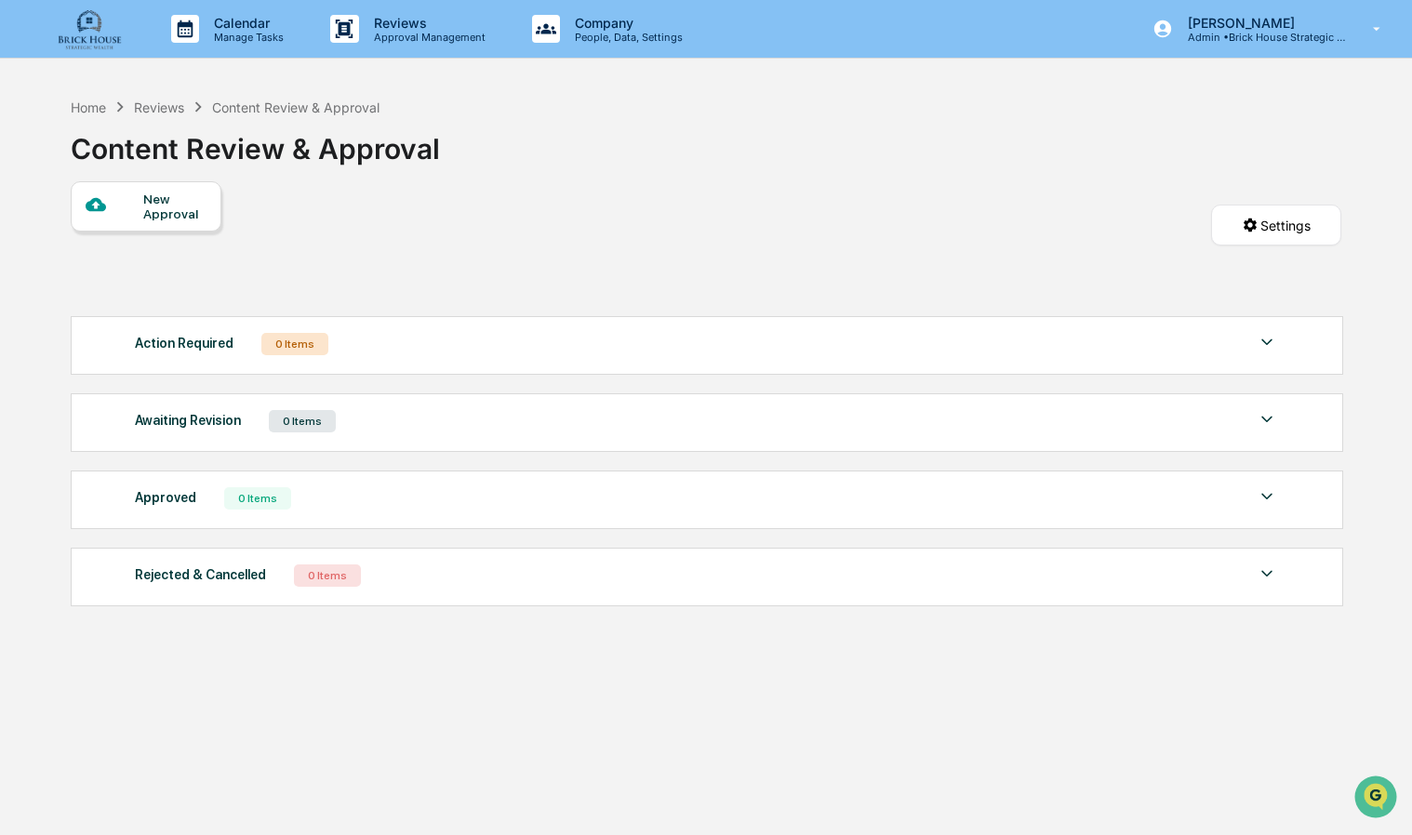
click at [149, 108] on div "Reviews" at bounding box center [159, 108] width 50 height 16
